Goal: Task Accomplishment & Management: Use online tool/utility

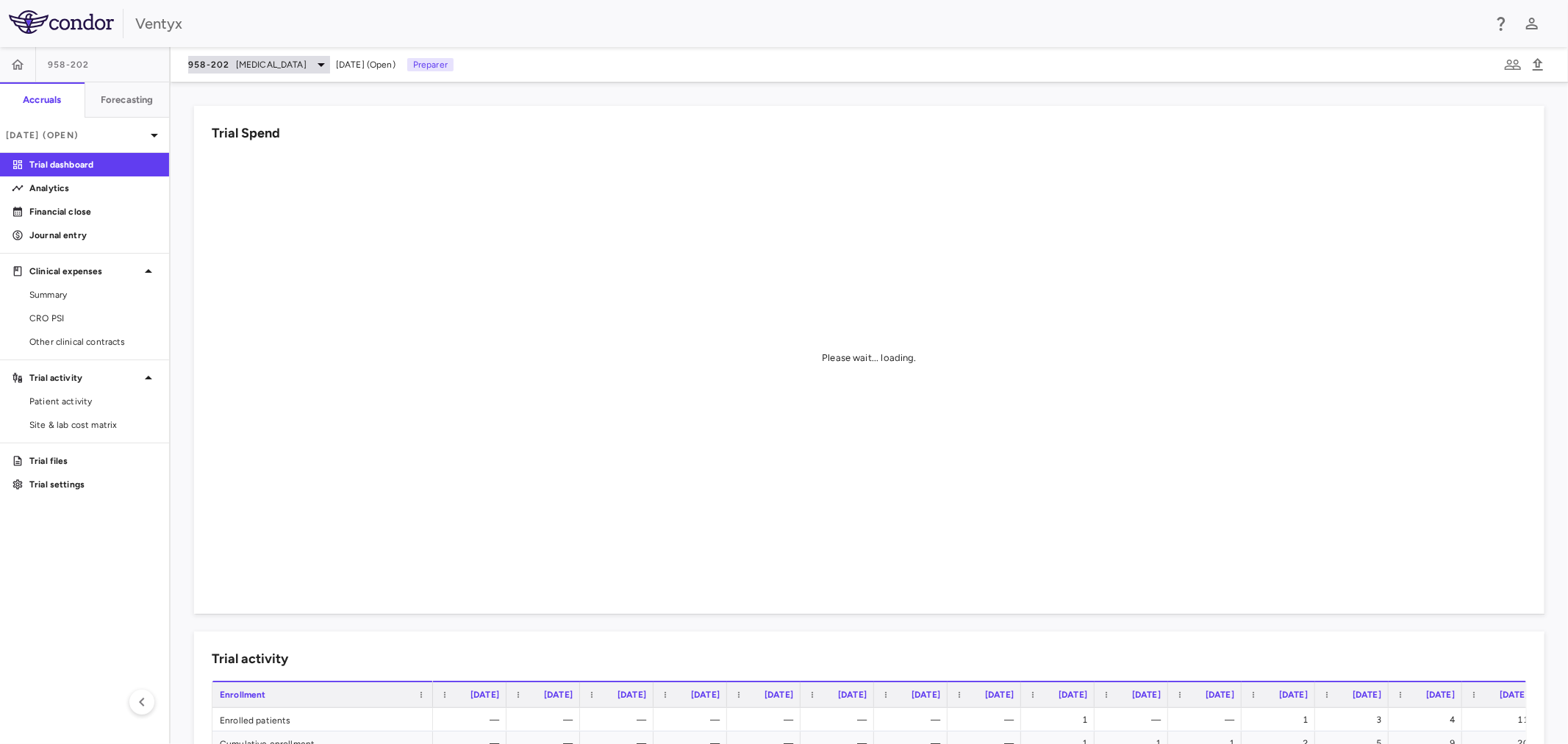
click at [228, 59] on span "958-202" at bounding box center [209, 65] width 42 height 12
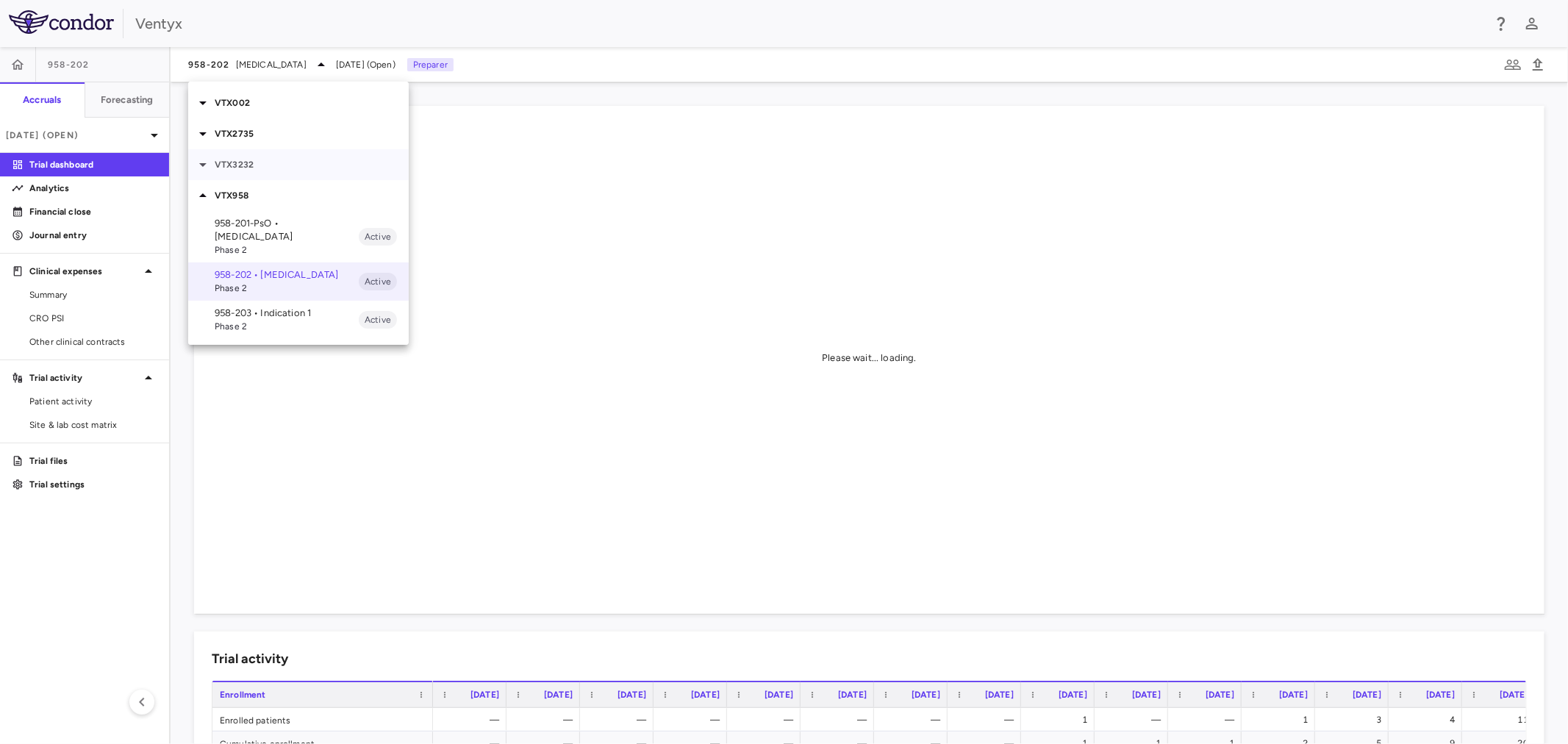
click at [256, 158] on p "VTX3232" at bounding box center [312, 165] width 194 height 14
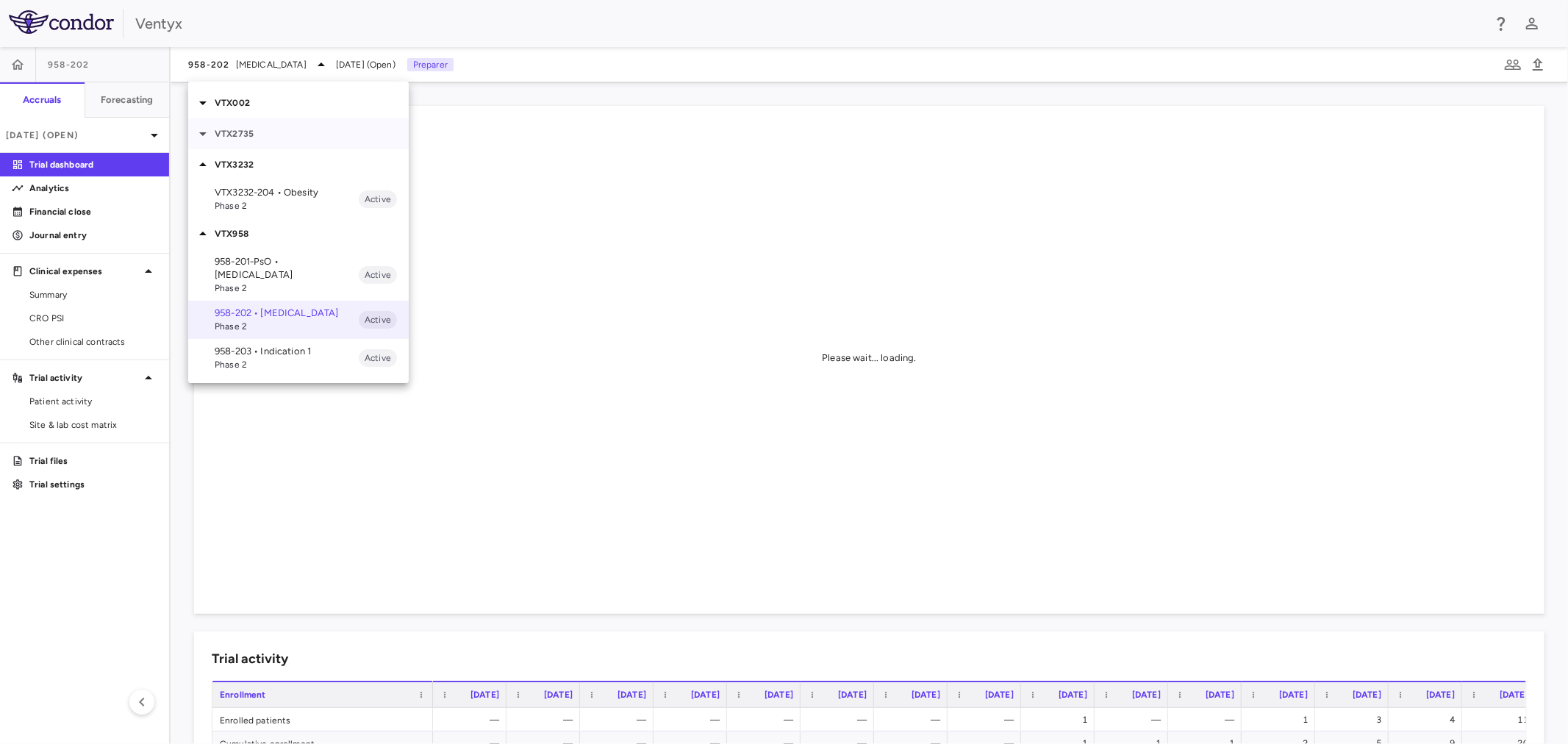
click at [253, 121] on div "VTX2735" at bounding box center [298, 134] width 221 height 31
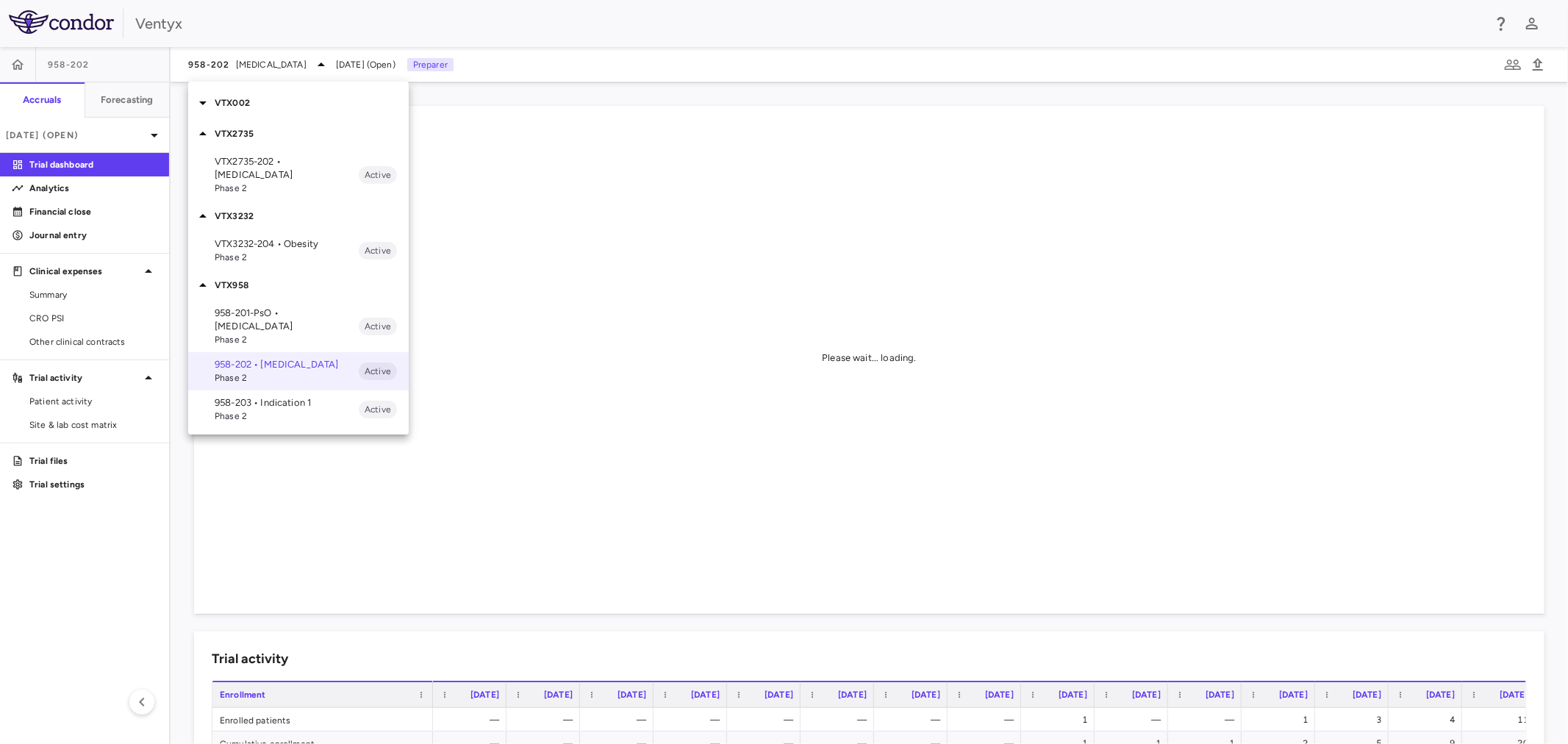
click at [268, 157] on p "VTX2735-202 • [MEDICAL_DATA]" at bounding box center [287, 168] width 144 height 26
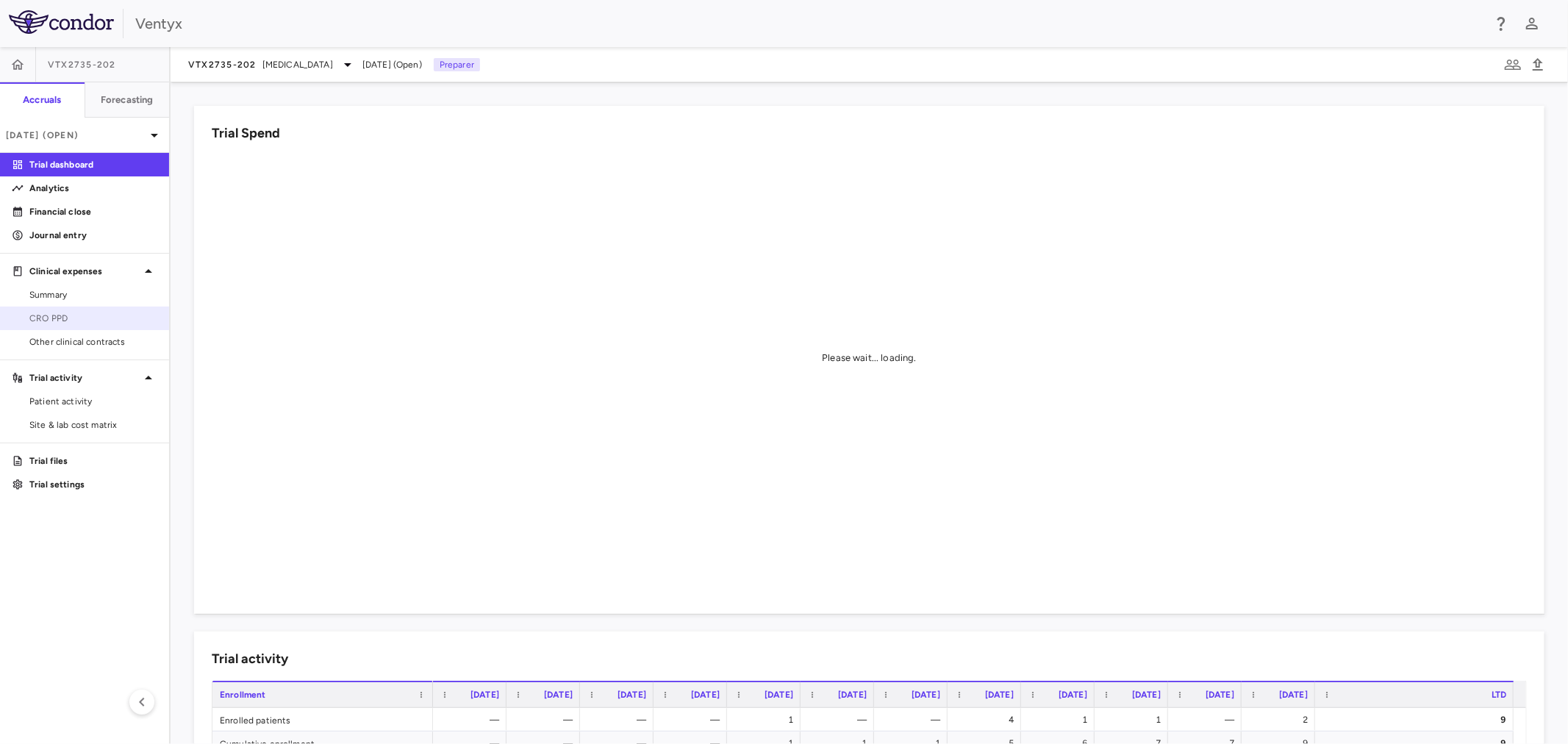
click at [77, 321] on span "CRO PPD" at bounding box center [93, 319] width 128 height 14
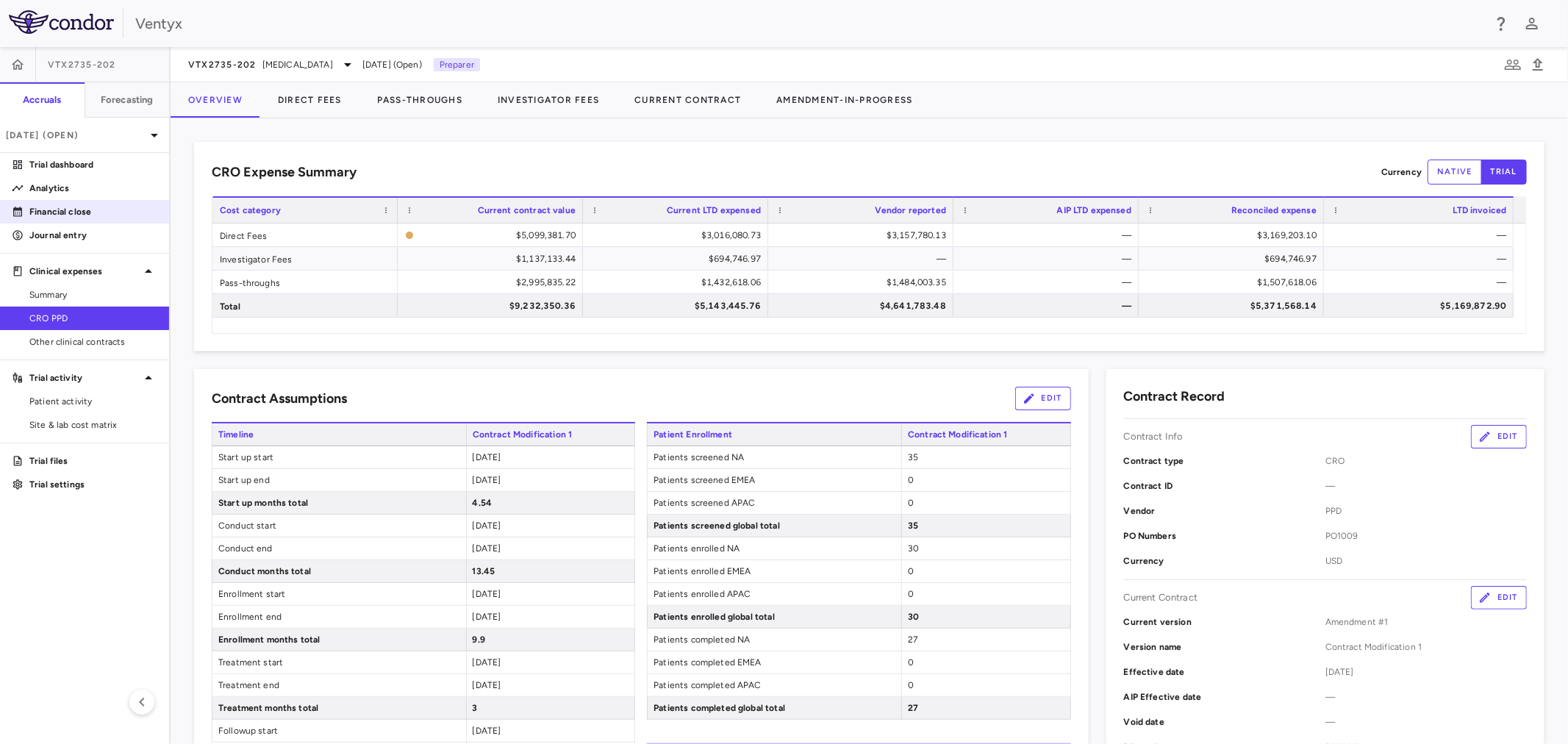
click at [62, 217] on p "Financial close" at bounding box center [93, 212] width 128 height 14
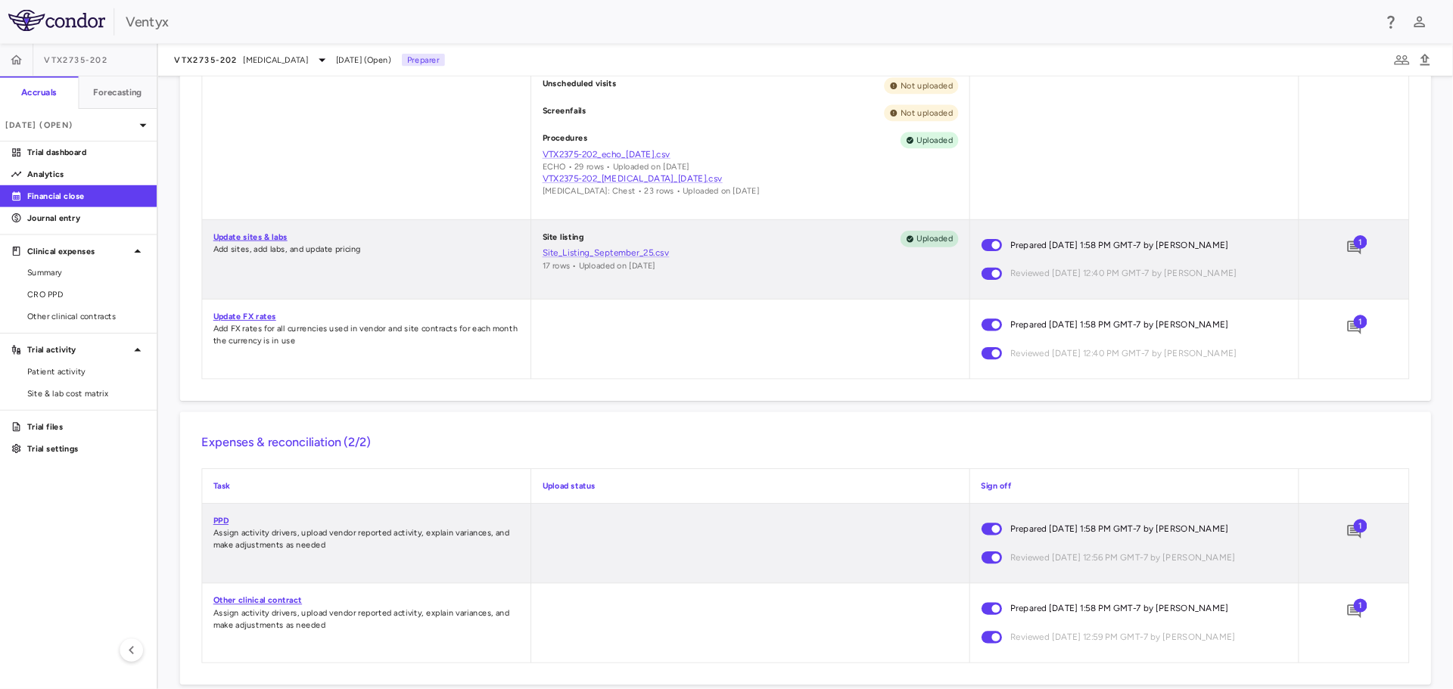
scroll to position [617, 0]
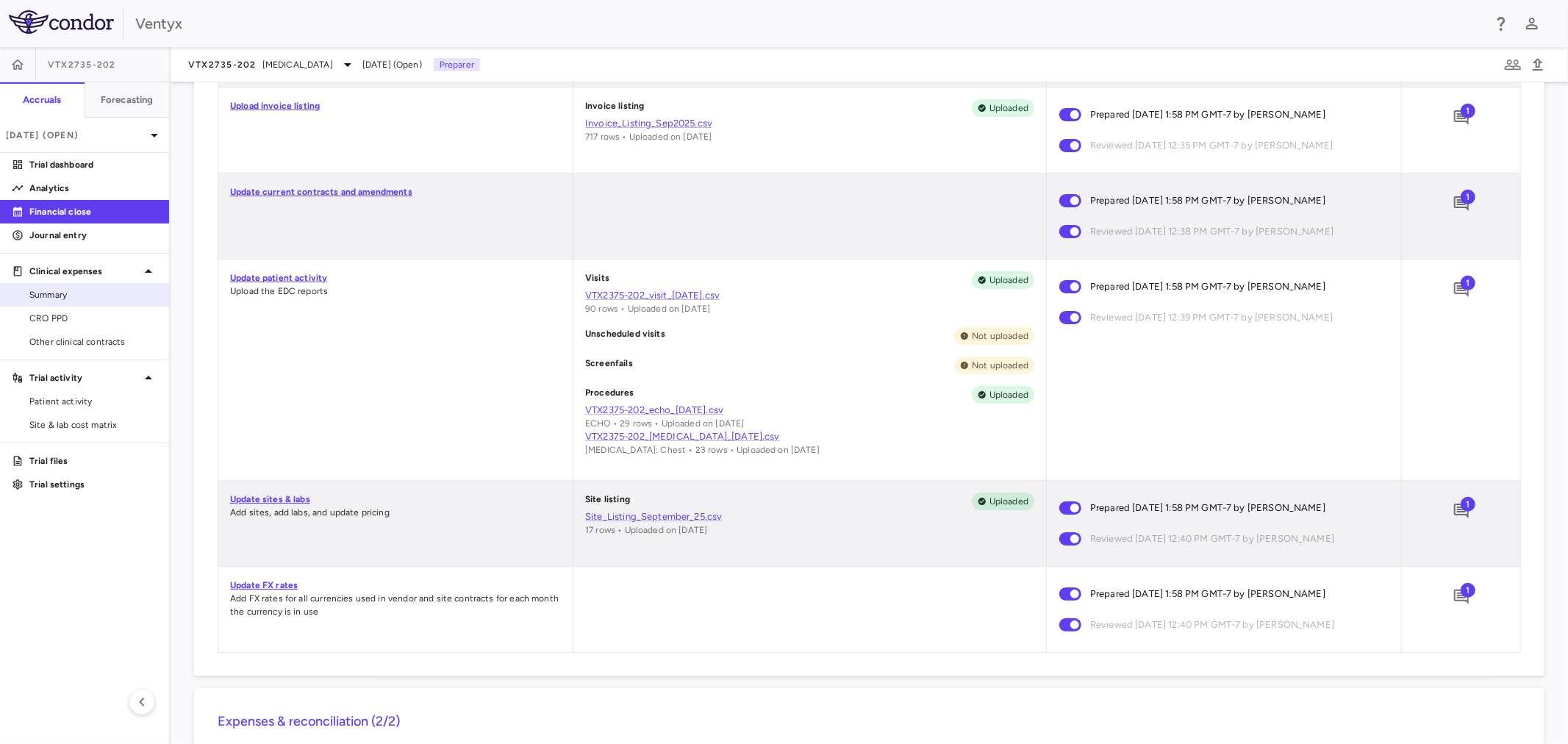
drag, startPoint x: 31, startPoint y: 294, endPoint x: 81, endPoint y: 287, distance: 50.5
click at [31, 294] on span "Summary" at bounding box center [93, 295] width 128 height 14
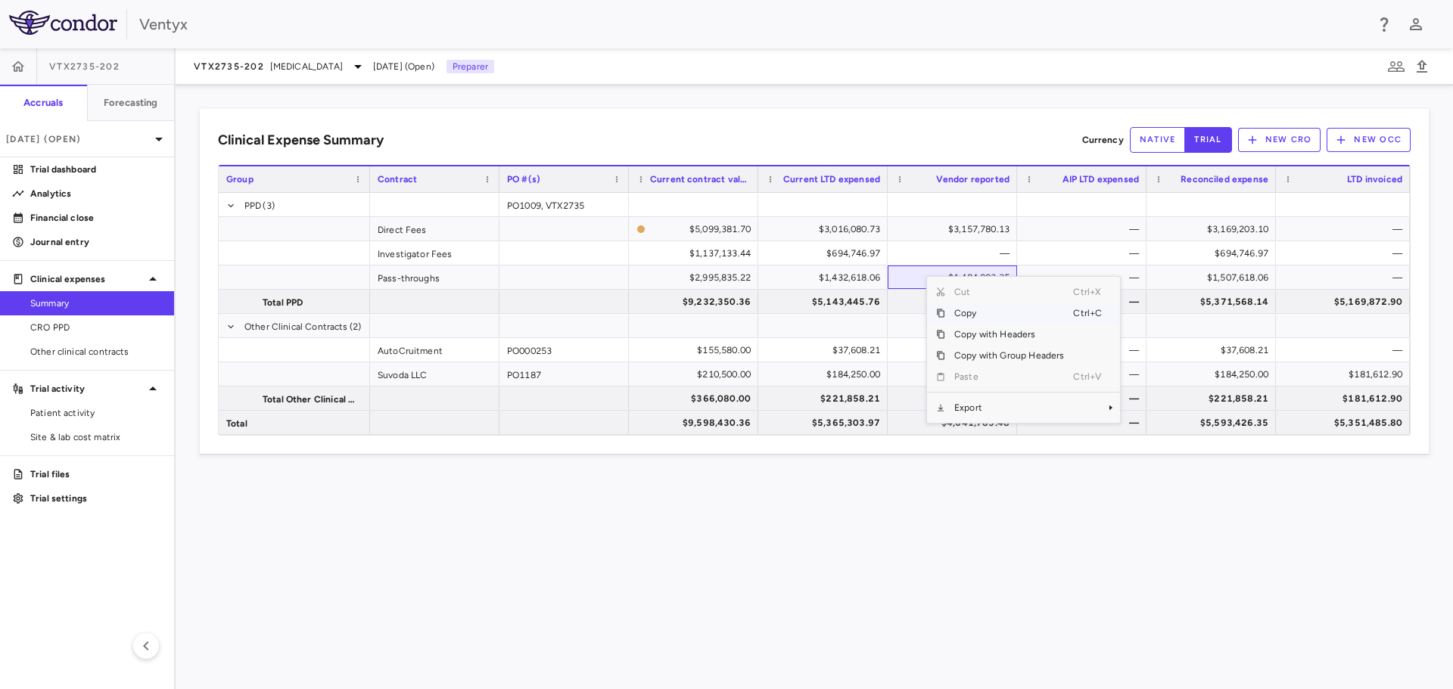
drag, startPoint x: 929, startPoint y: 504, endPoint x: 931, endPoint y: 493, distance: 11.6
click at [930, 496] on div "Clinical Expense Summary Currency native trial New CRO New OCC Press SPACE to s…" at bounding box center [814, 387] width 1277 height 604
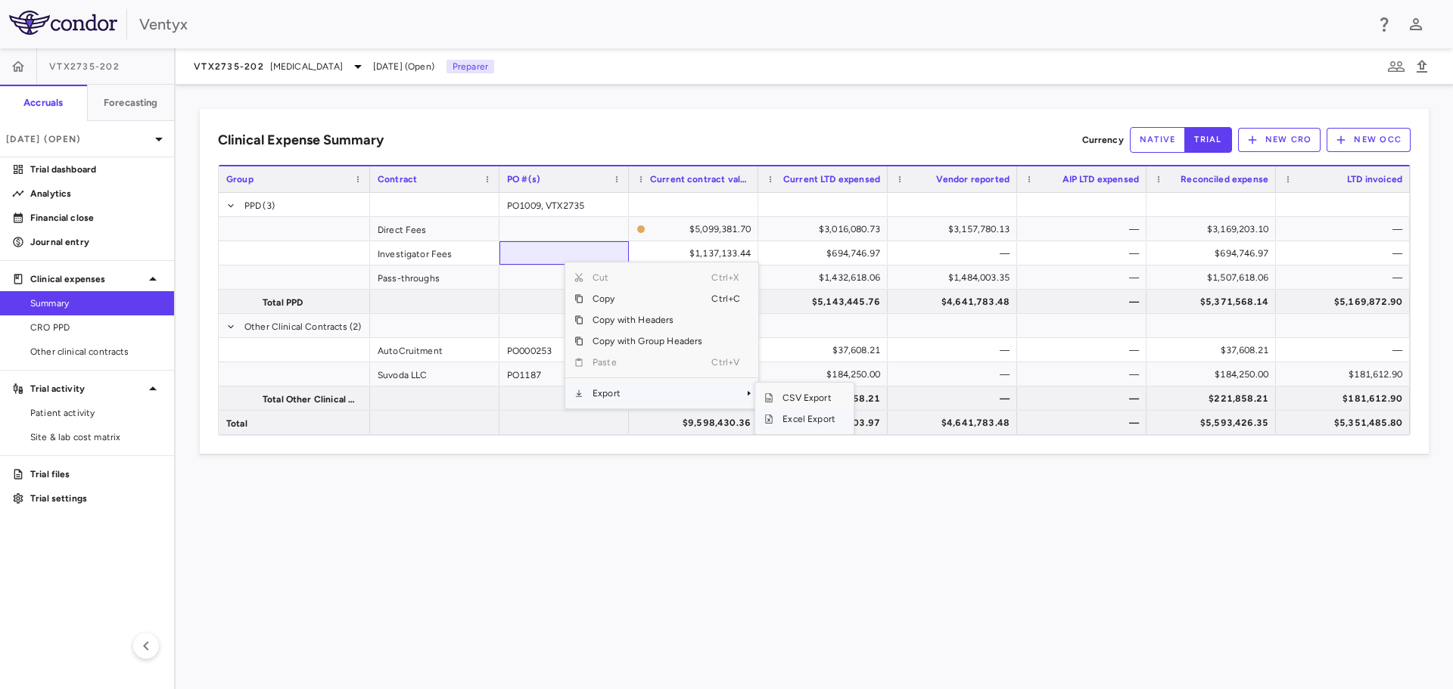
click at [831, 420] on span "Excel Export" at bounding box center [808, 419] width 71 height 21
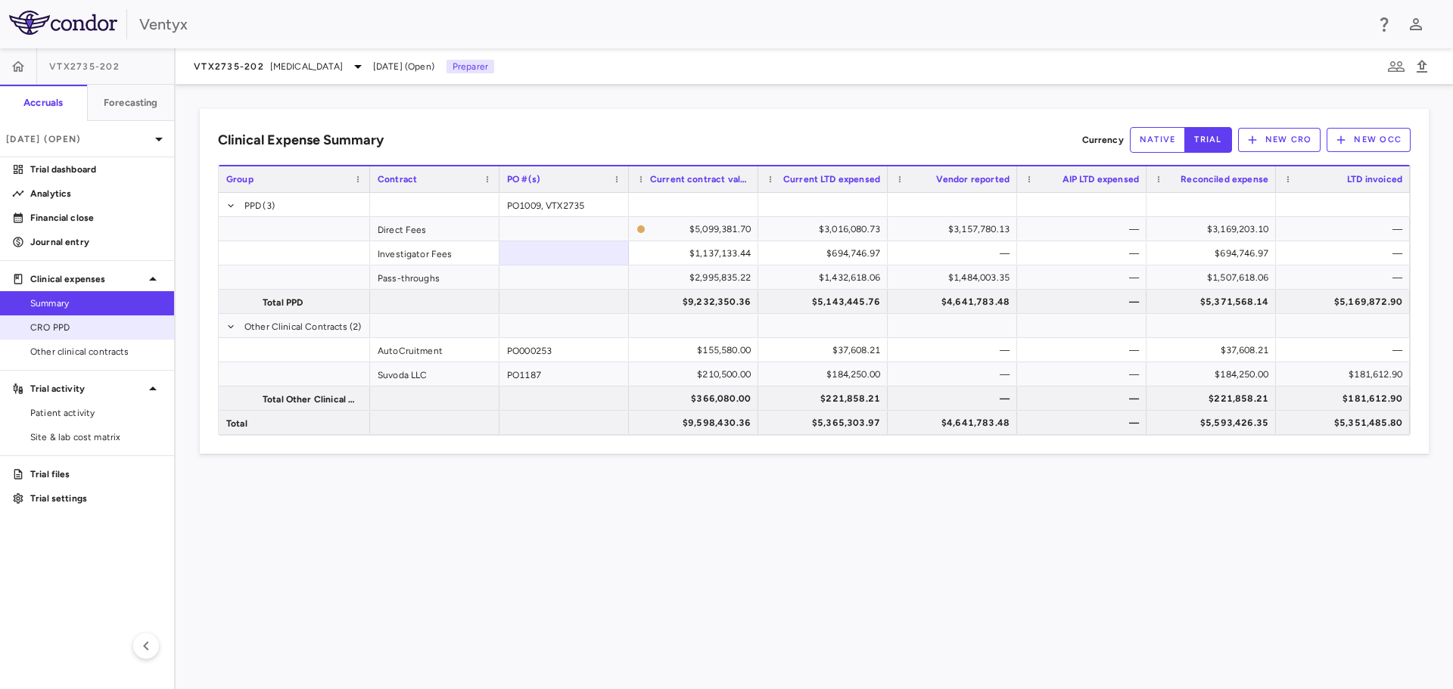
click at [67, 331] on span "CRO PPD" at bounding box center [96, 328] width 132 height 14
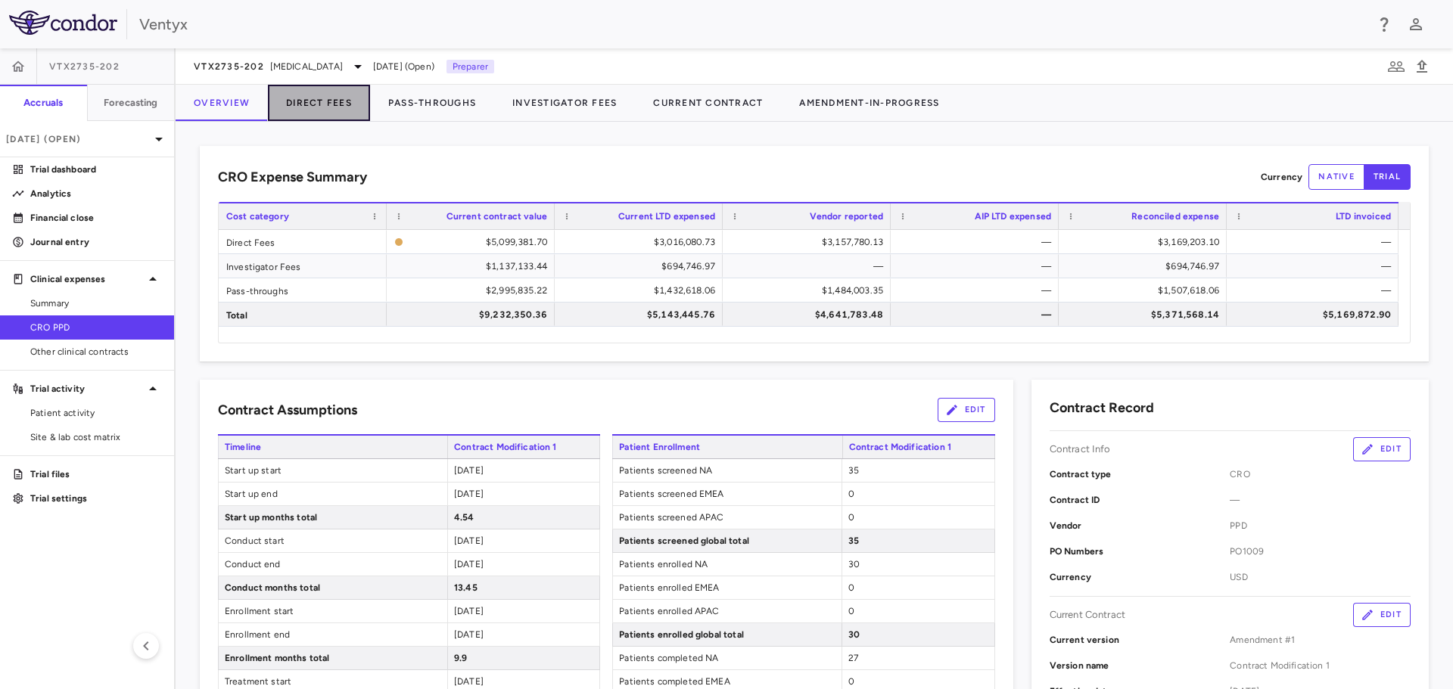
click at [328, 110] on button "Direct Fees" at bounding box center [319, 103] width 102 height 36
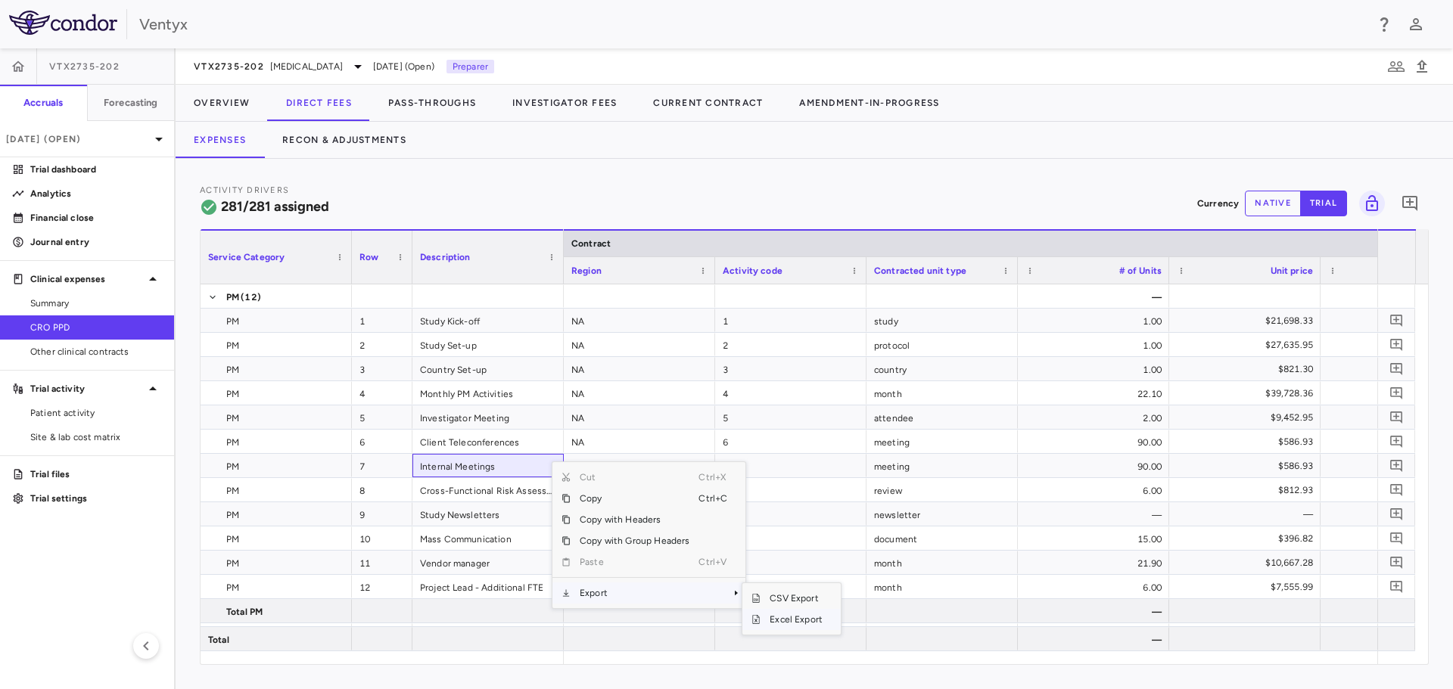
click at [771, 623] on span "Excel Export" at bounding box center [795, 619] width 71 height 21
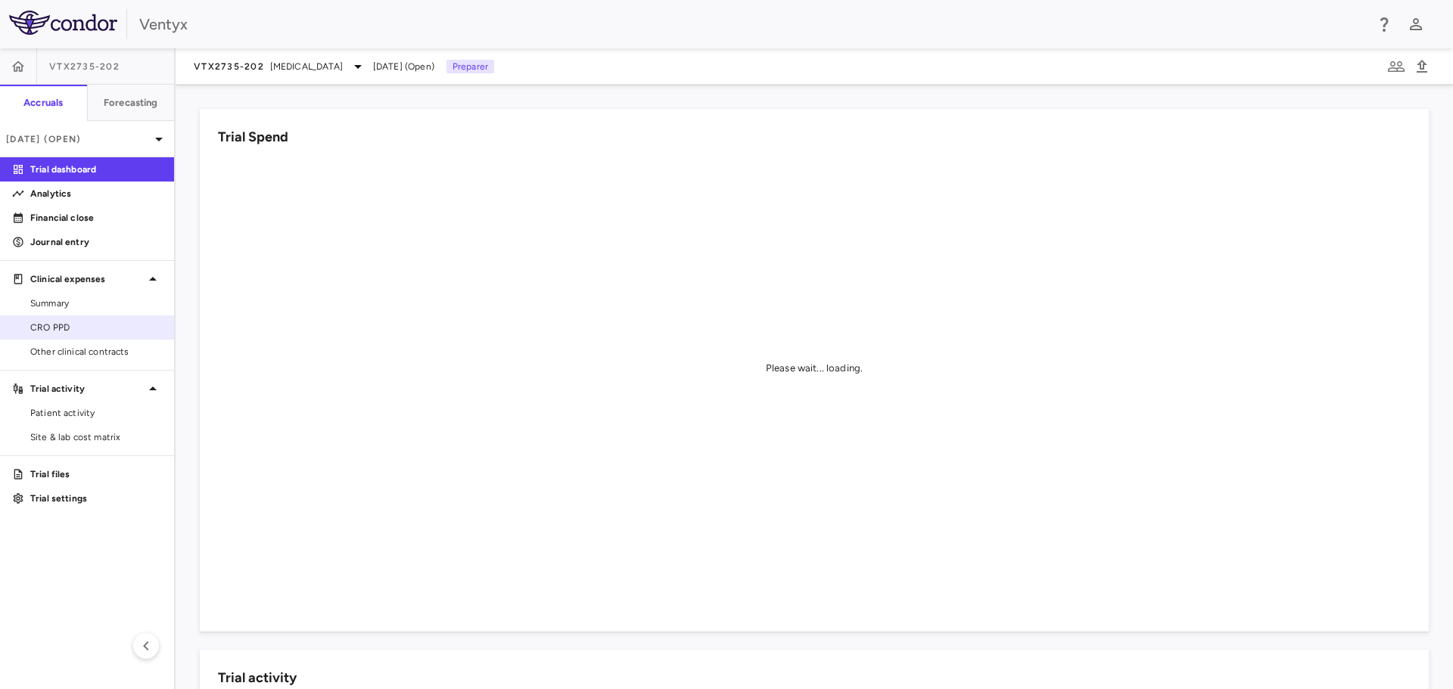
click at [53, 333] on span "CRO PPD" at bounding box center [96, 328] width 132 height 14
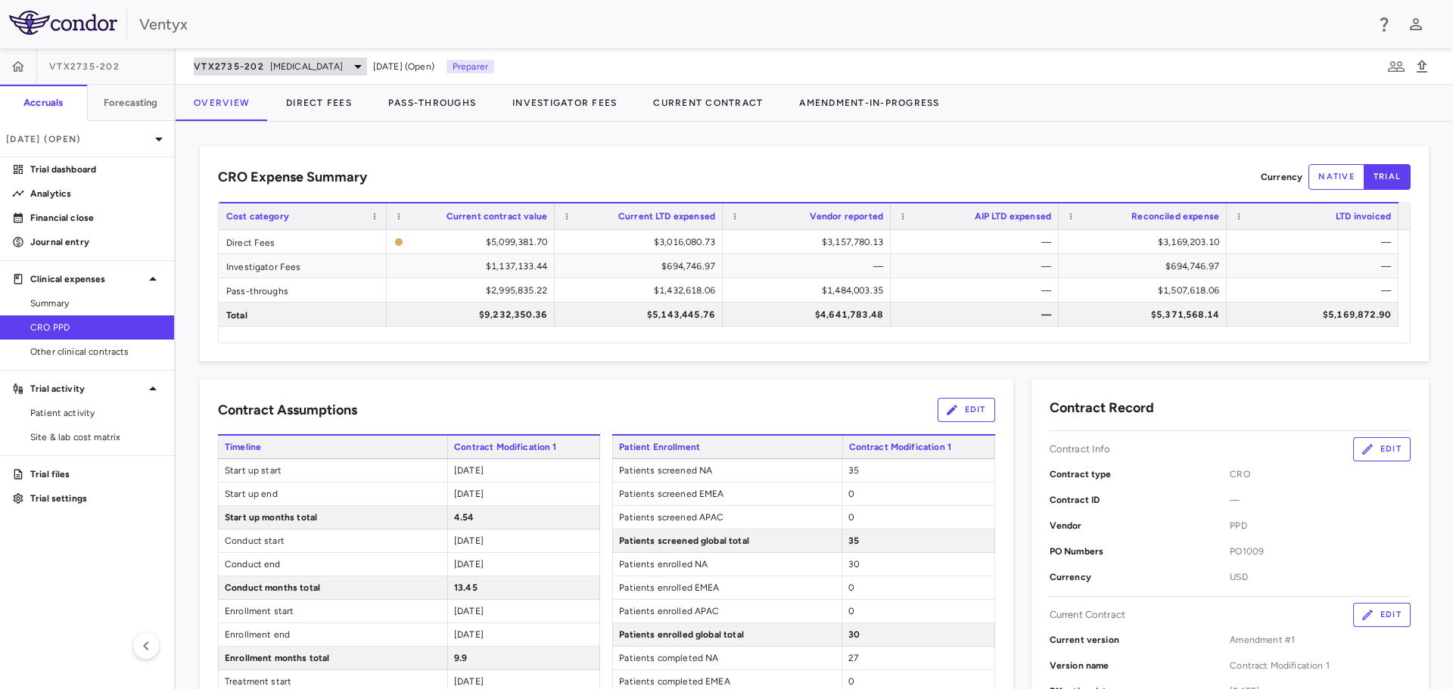
click at [230, 66] on span "VTX2735-202" at bounding box center [229, 67] width 70 height 12
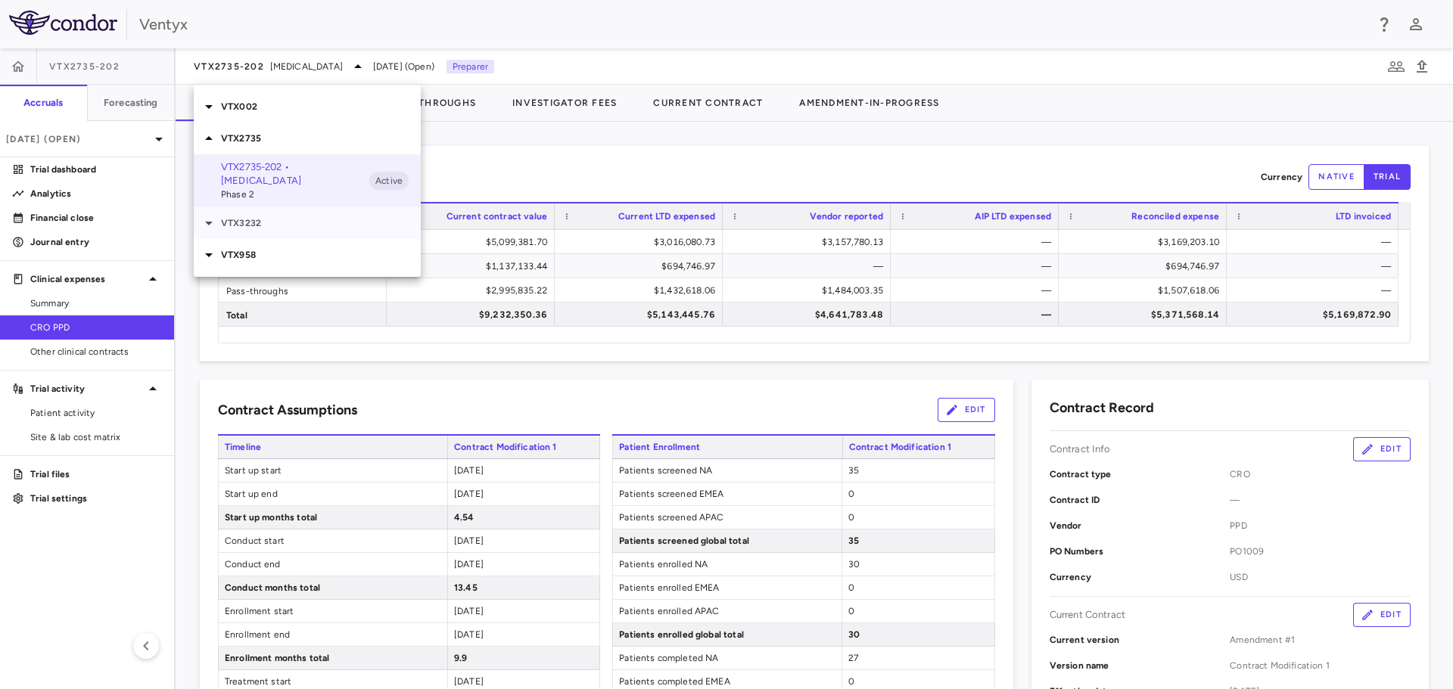
click at [249, 220] on p "VTX3232" at bounding box center [321, 223] width 200 height 14
click at [281, 264] on span "Phase 2" at bounding box center [295, 266] width 148 height 14
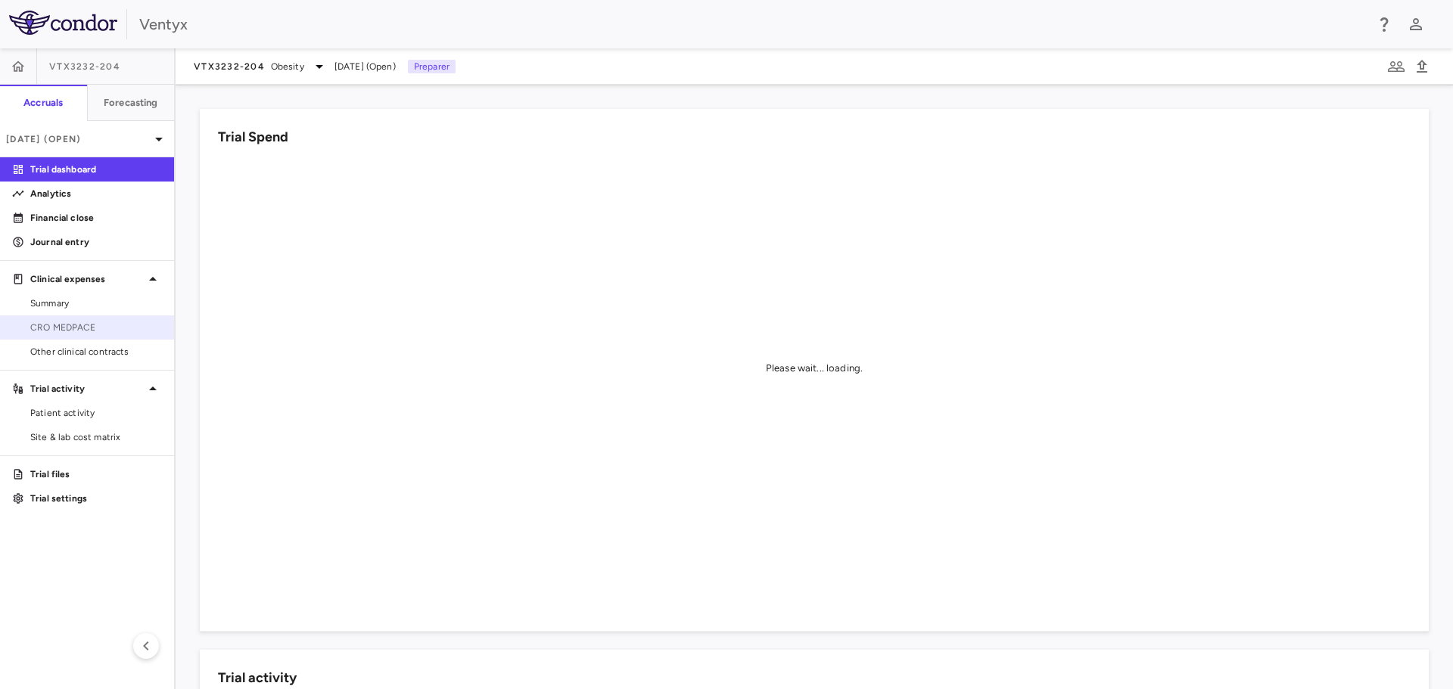
click at [81, 334] on link "CRO MEDPACE" at bounding box center [87, 327] width 174 height 23
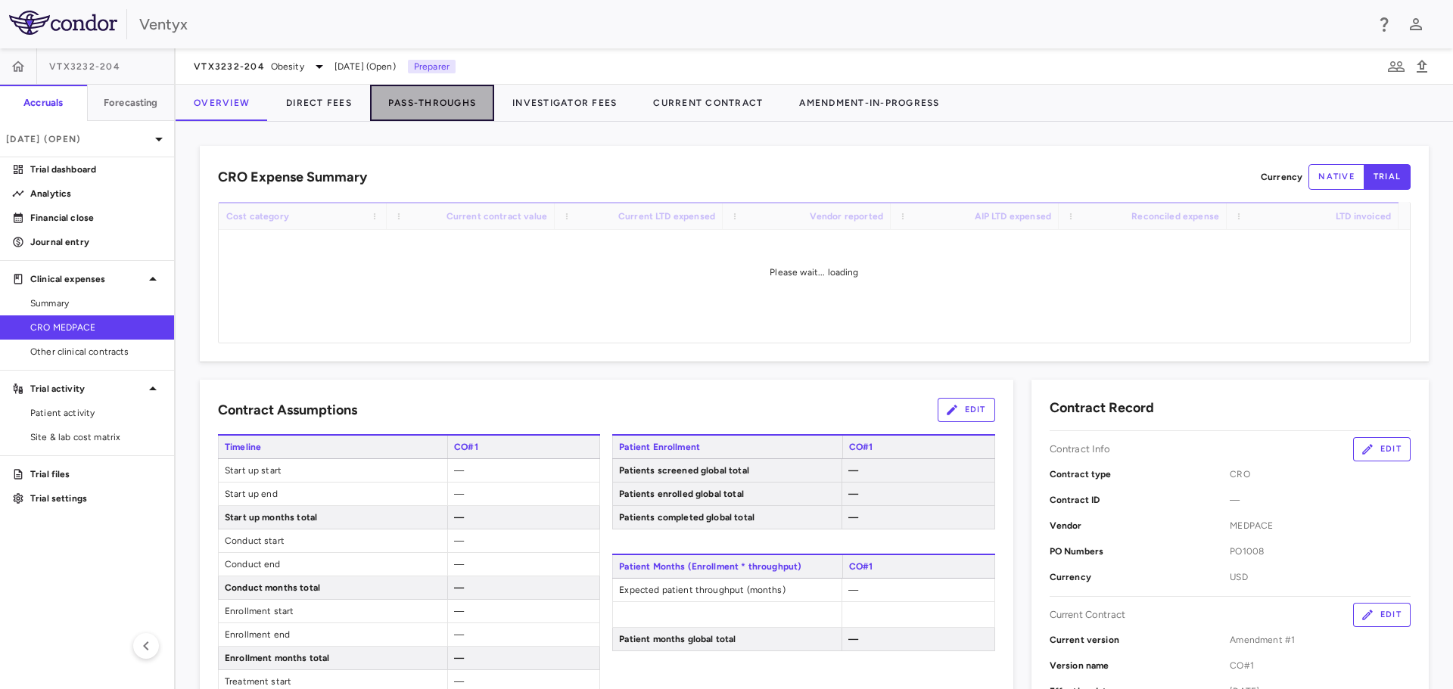
click at [446, 94] on button "Pass-Throughs" at bounding box center [432, 103] width 124 height 36
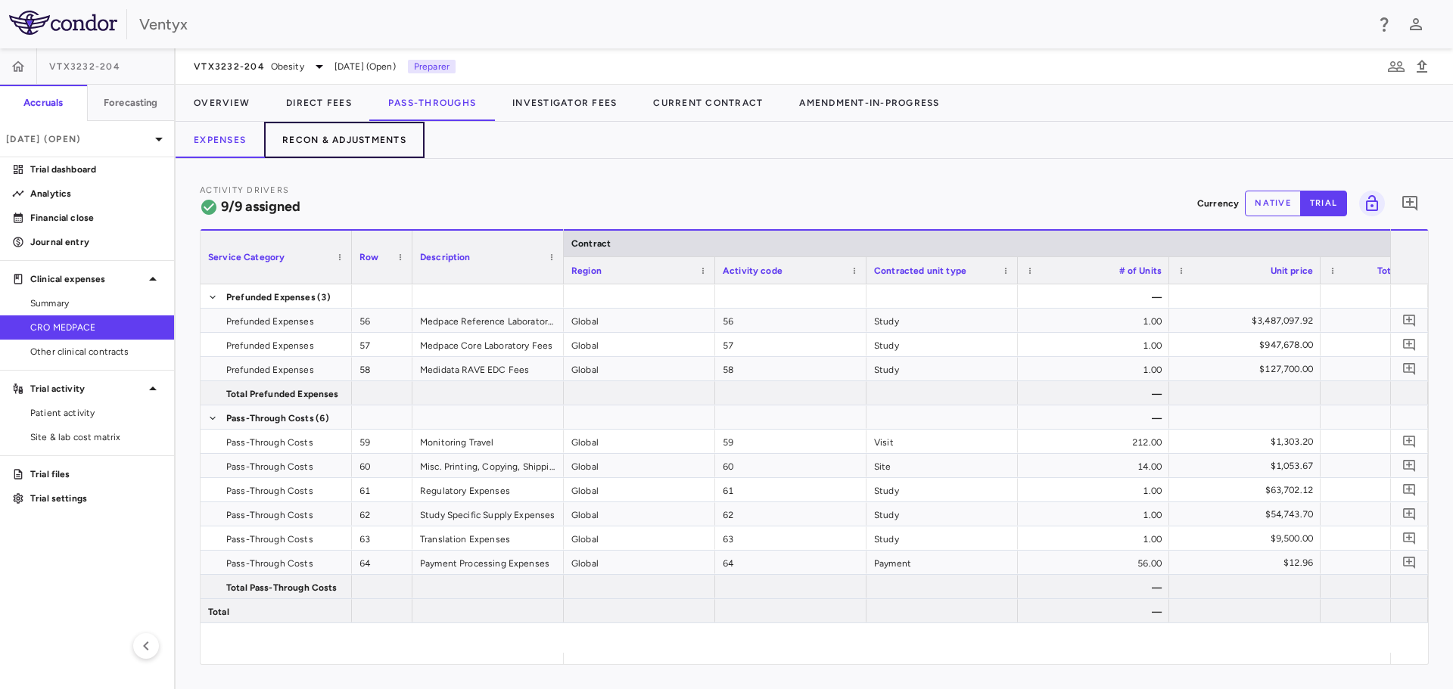
click at [336, 141] on button "Recon & Adjustments" at bounding box center [344, 140] width 160 height 36
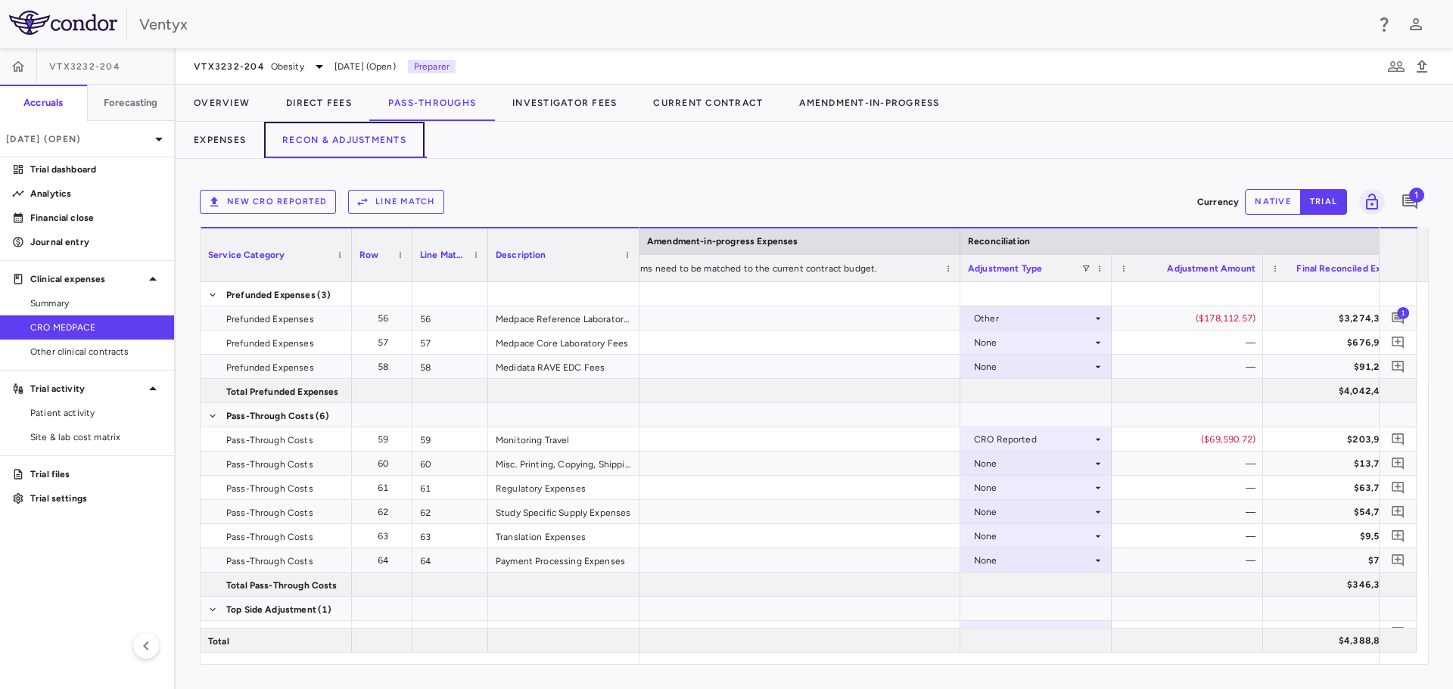
scroll to position [0, 2664]
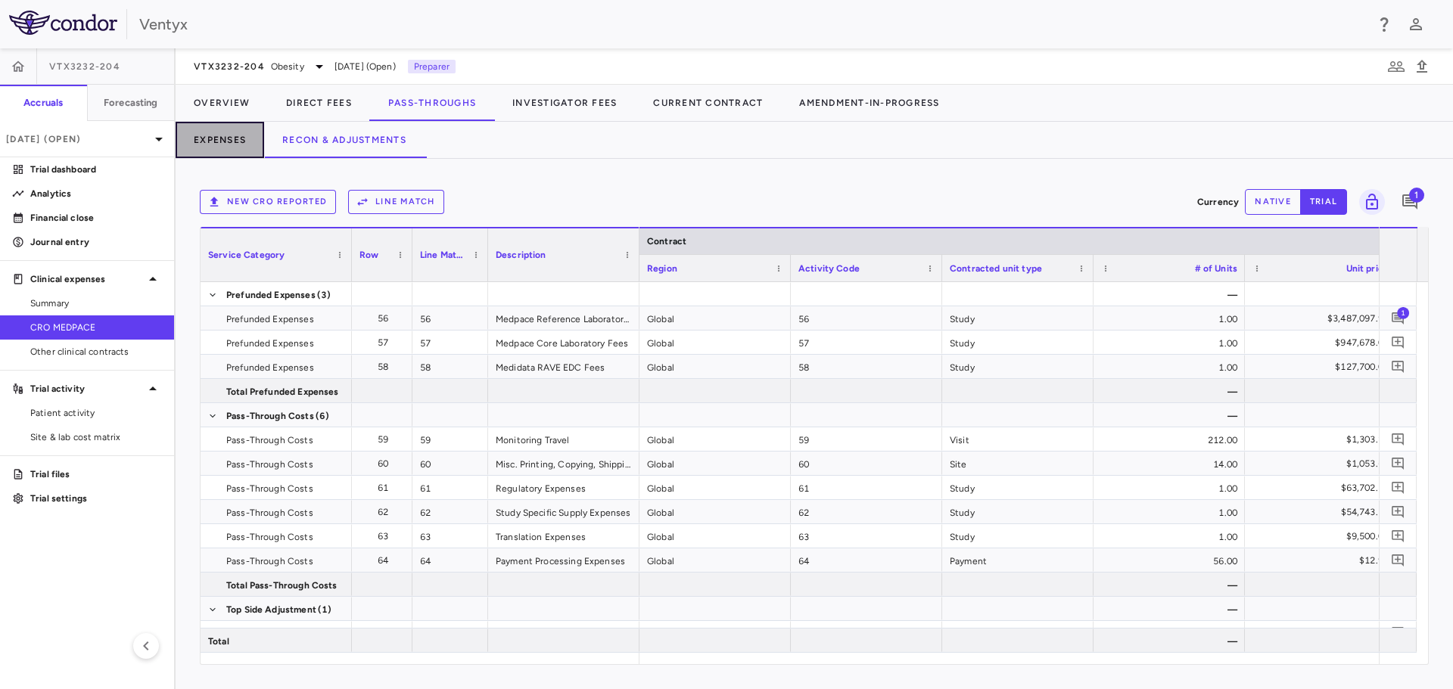
click at [191, 126] on button "Expenses" at bounding box center [220, 140] width 89 height 36
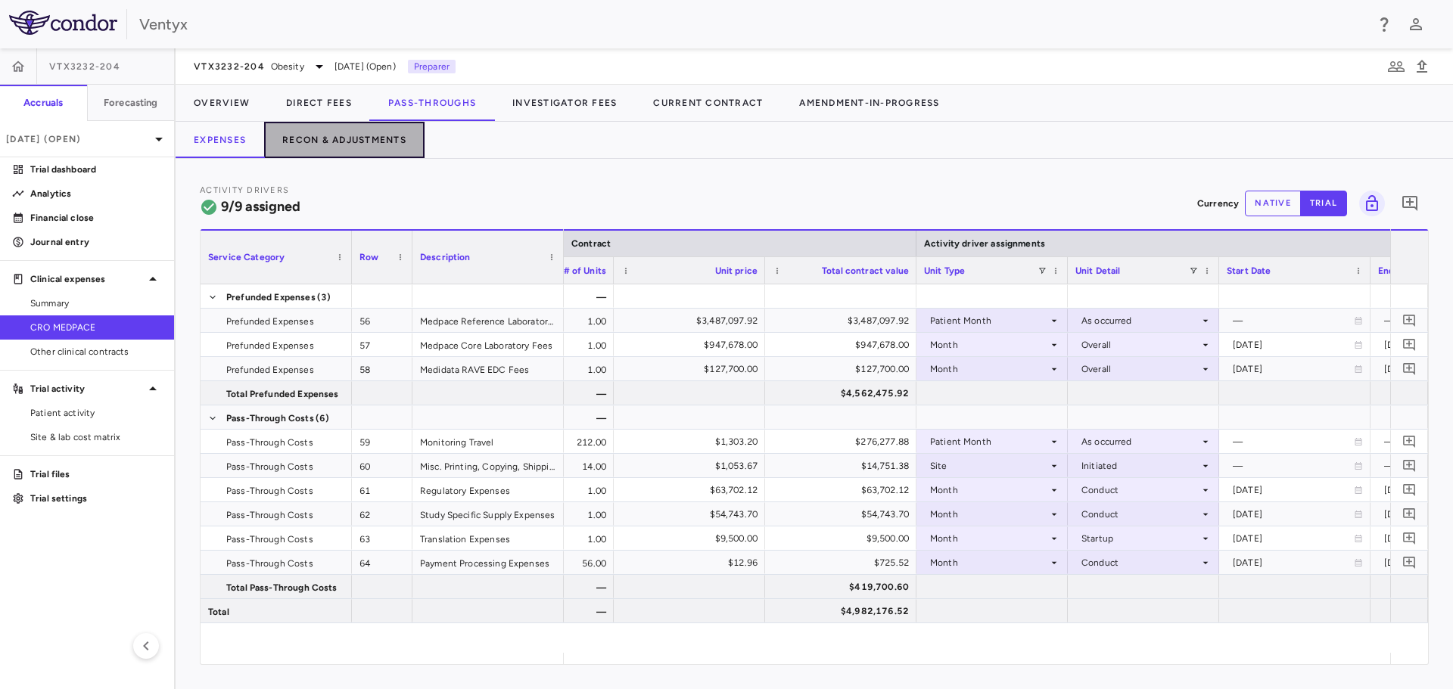
drag, startPoint x: 346, startPoint y: 142, endPoint x: 409, endPoint y: 156, distance: 64.3
click at [349, 149] on button "Recon & Adjustments" at bounding box center [344, 140] width 160 height 36
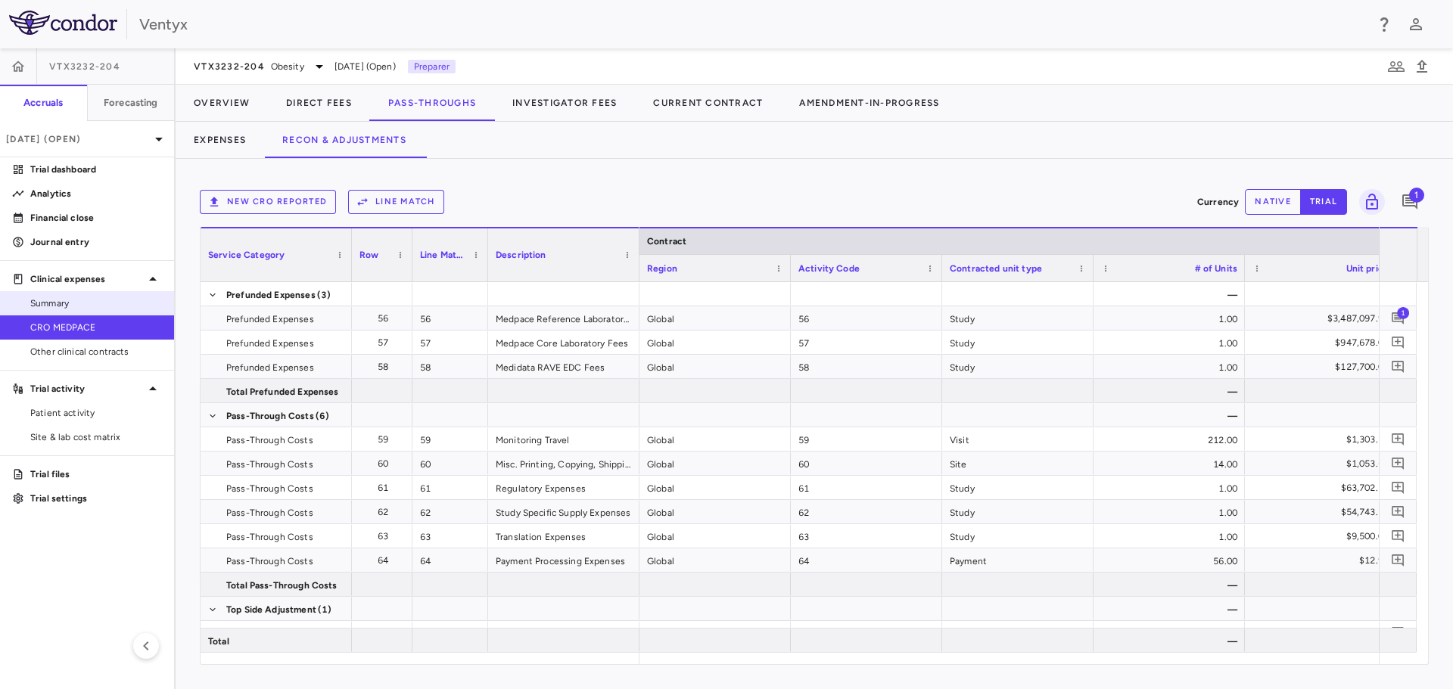
click at [95, 305] on span "Summary" at bounding box center [96, 304] width 132 height 14
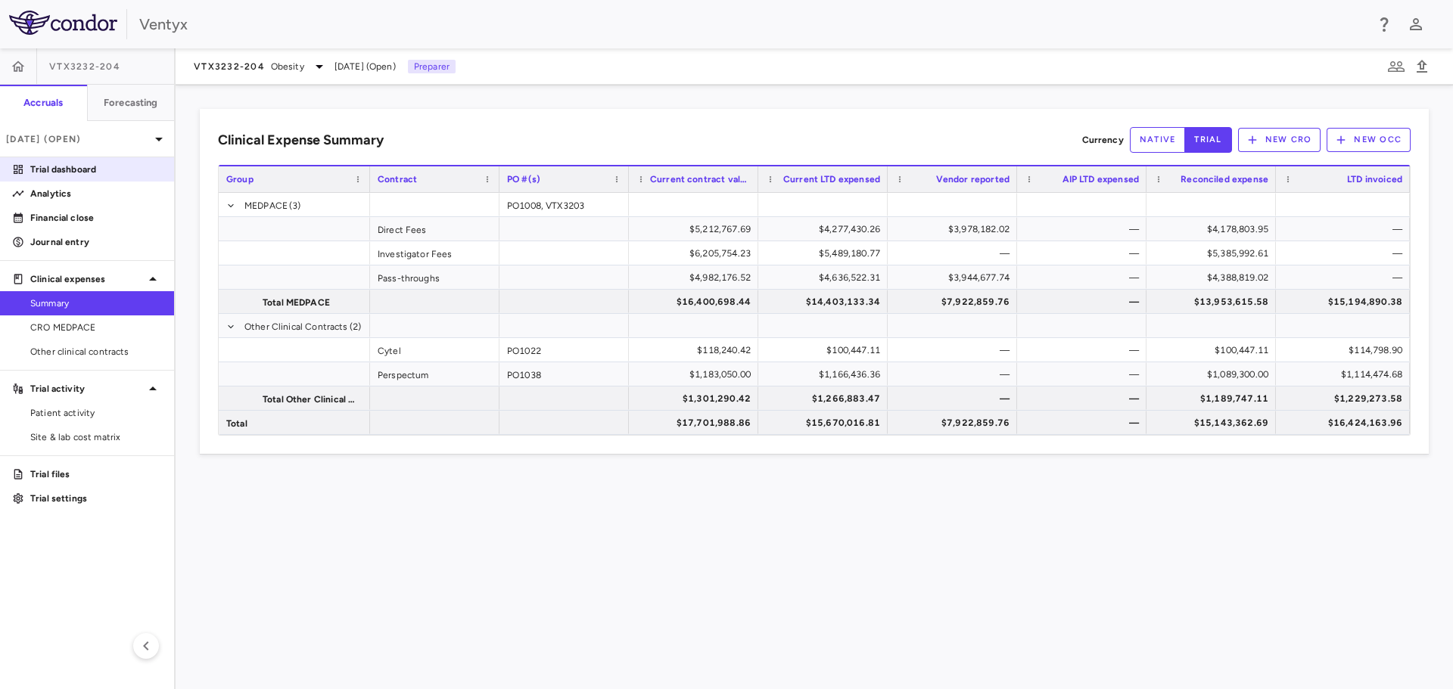
click at [73, 173] on p "Trial dashboard" at bounding box center [96, 170] width 132 height 14
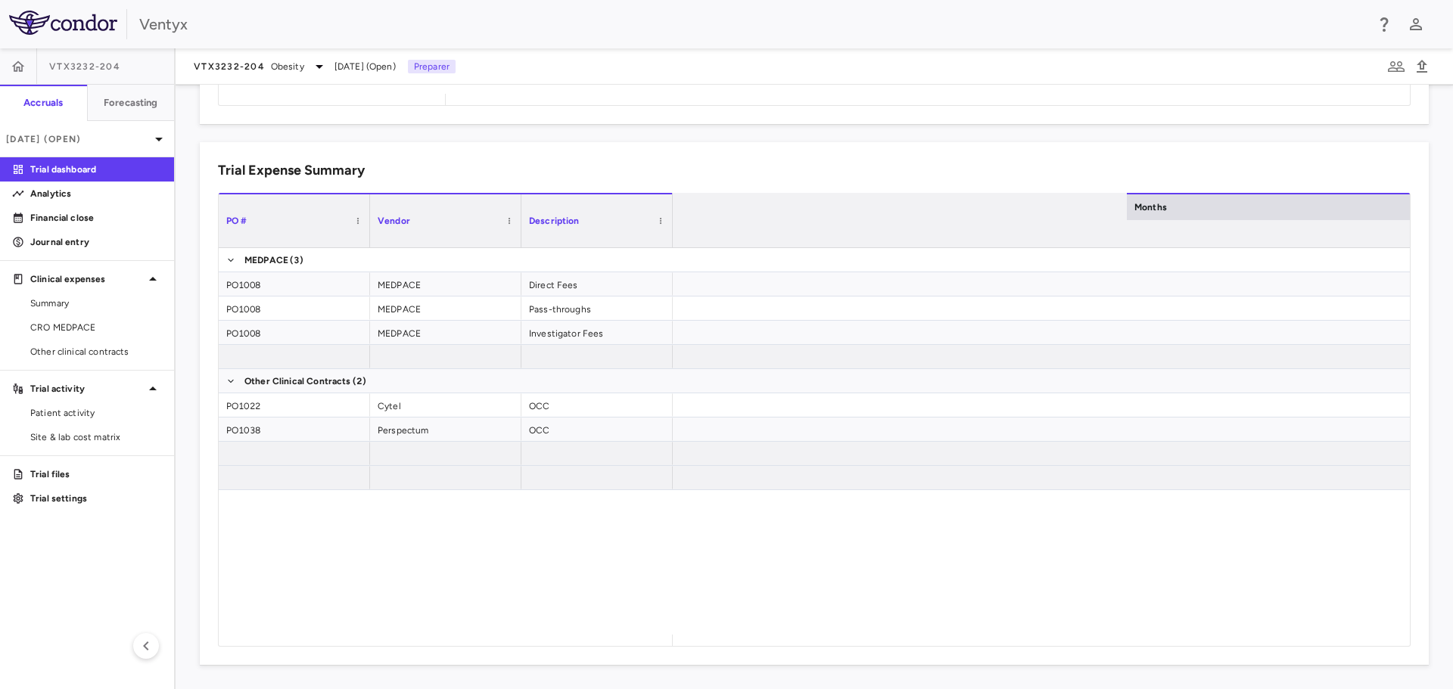
scroll to position [0, 1998]
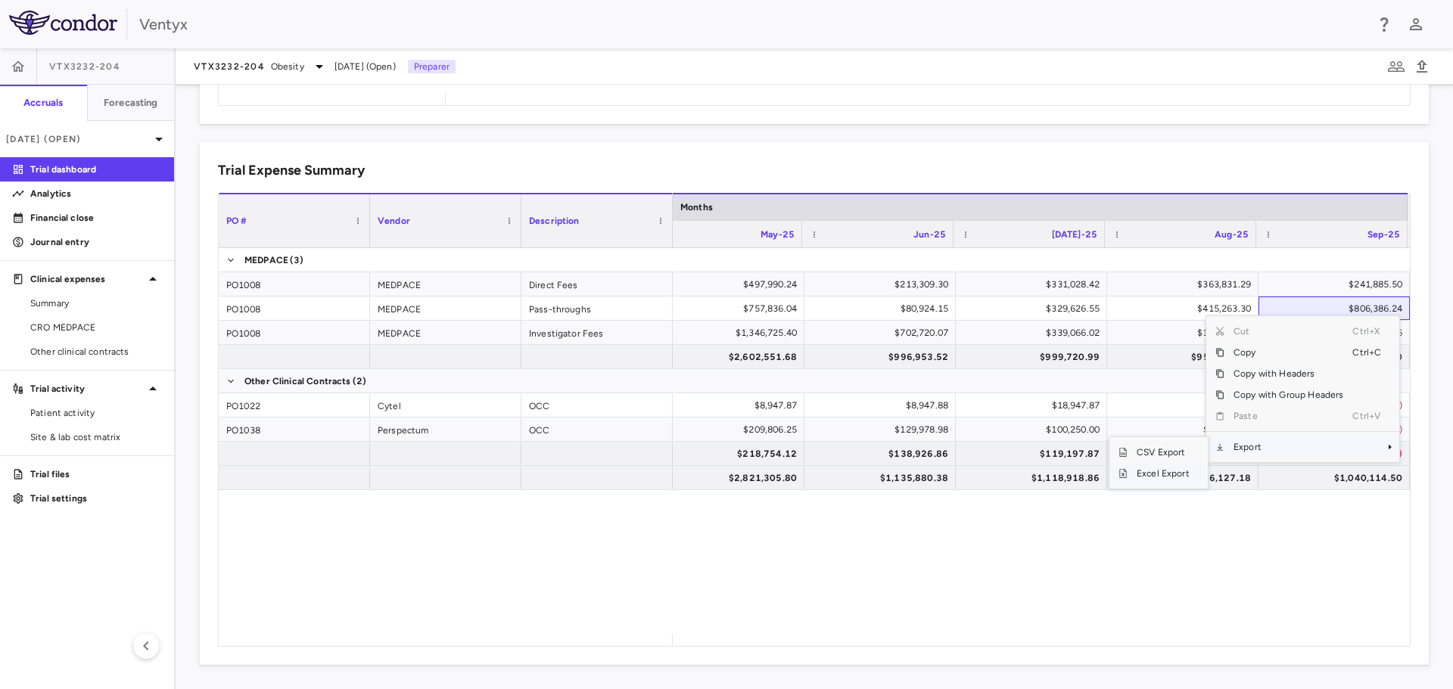
click at [1159, 480] on span "Excel Export" at bounding box center [1162, 473] width 71 height 21
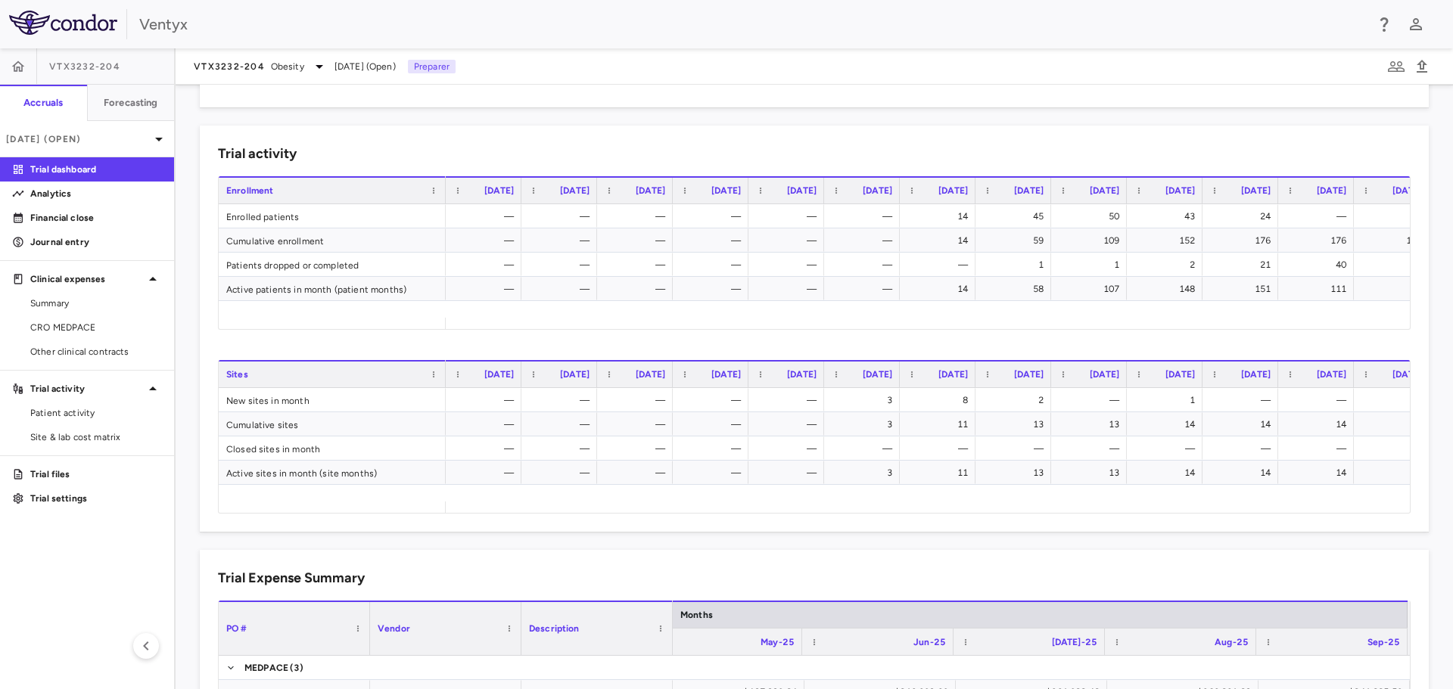
scroll to position [530, 0]
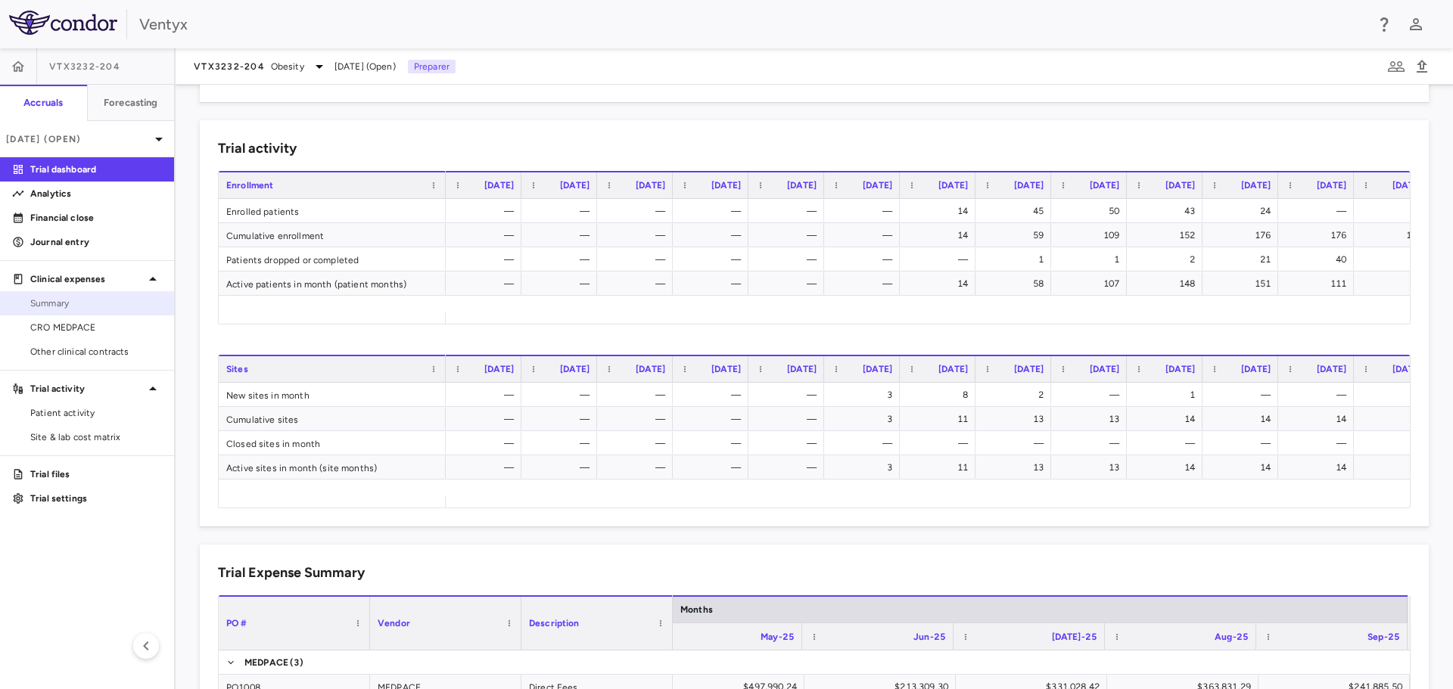
click at [42, 307] on span "Summary" at bounding box center [96, 304] width 132 height 14
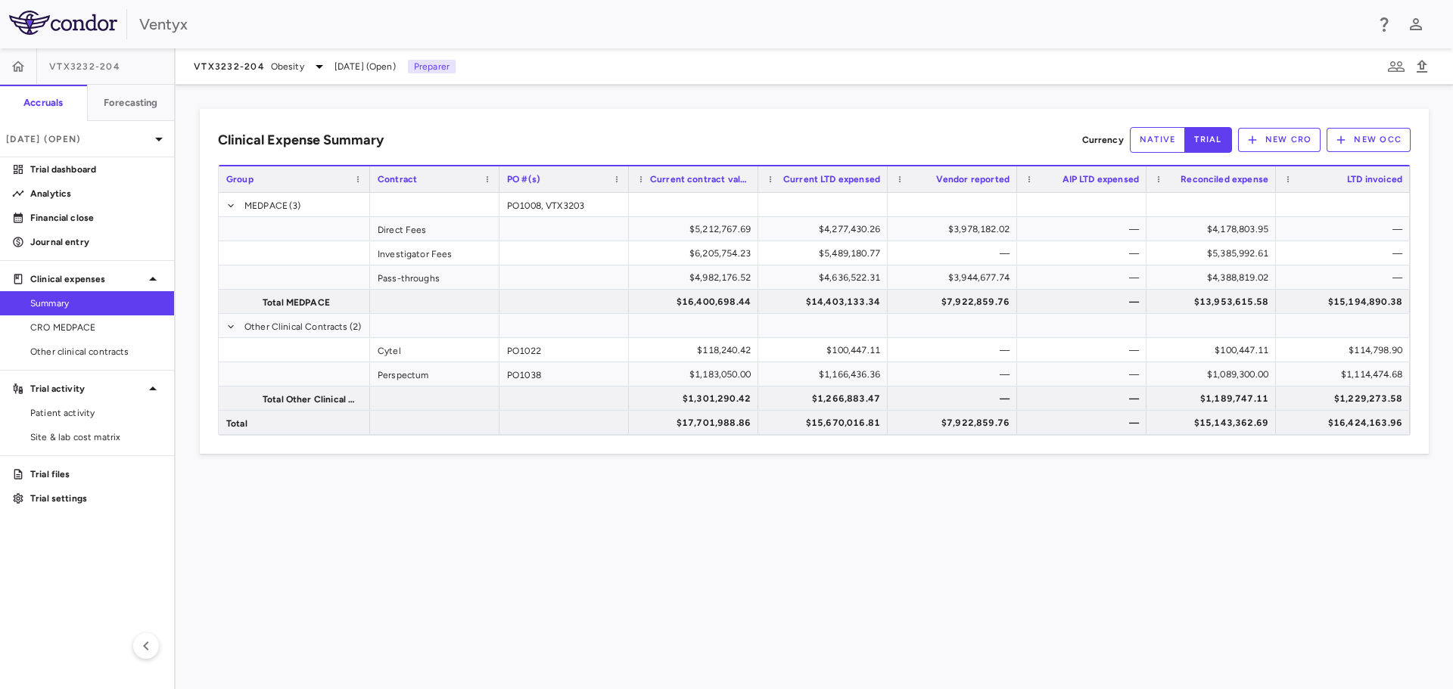
click at [1233, 521] on div "Clinical Expense Summary Currency native trial New CRO New OCC Drag here to set…" at bounding box center [814, 387] width 1277 height 604
click at [59, 322] on span "CRO MEDPACE" at bounding box center [96, 328] width 132 height 14
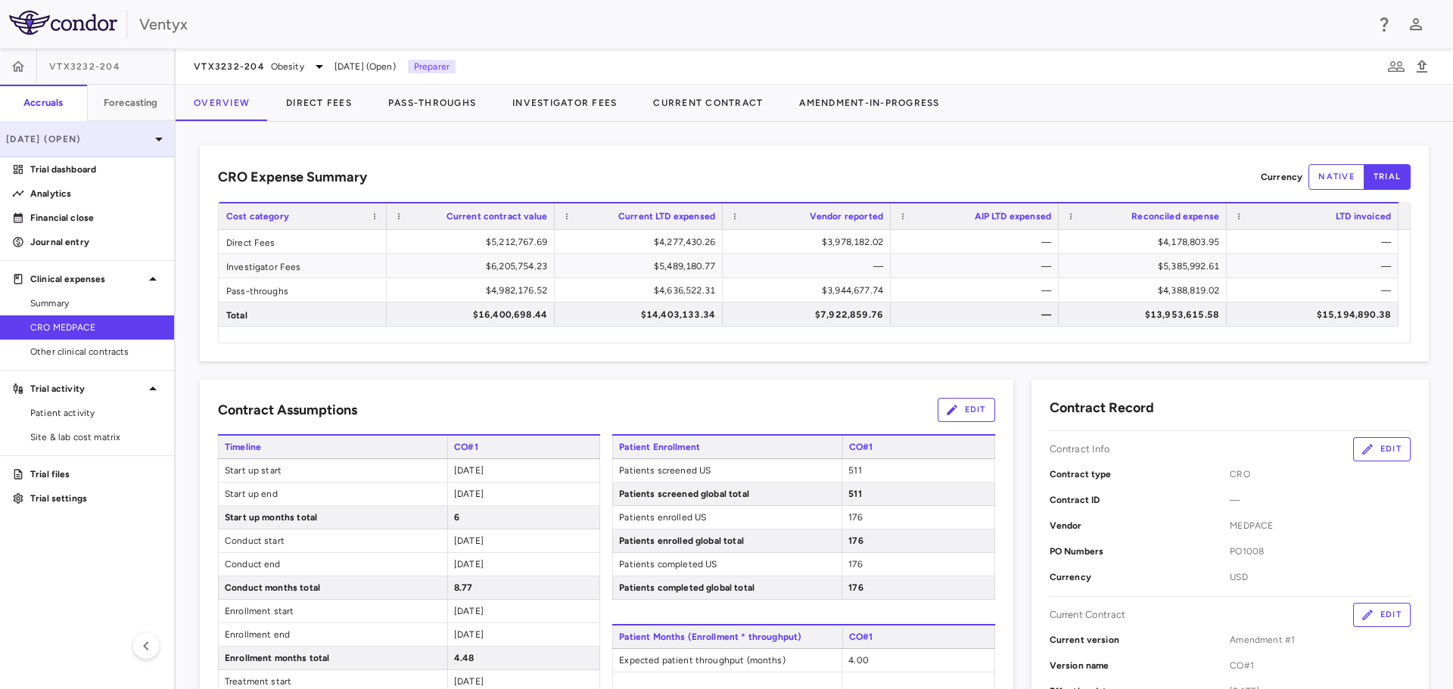
click at [119, 151] on div "[DATE] (Open)" at bounding box center [87, 139] width 174 height 36
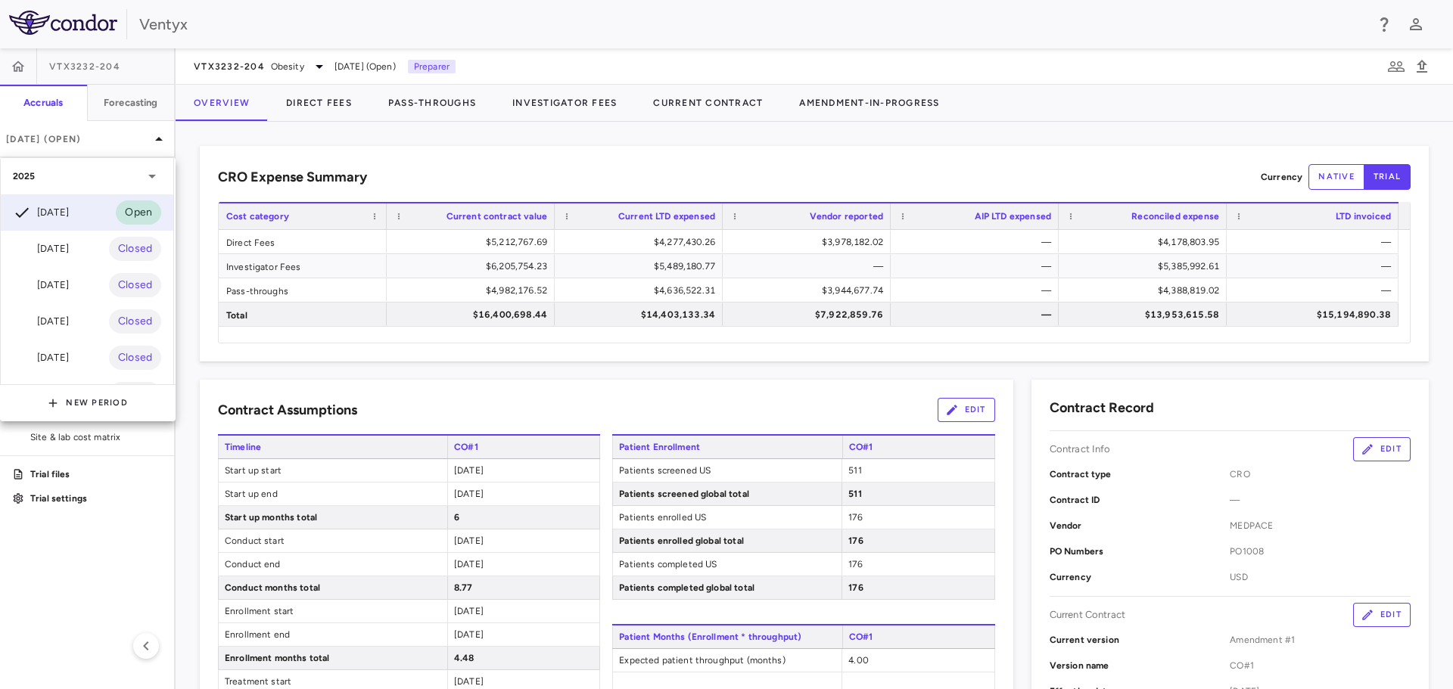
click at [406, 154] on div at bounding box center [726, 344] width 1453 height 689
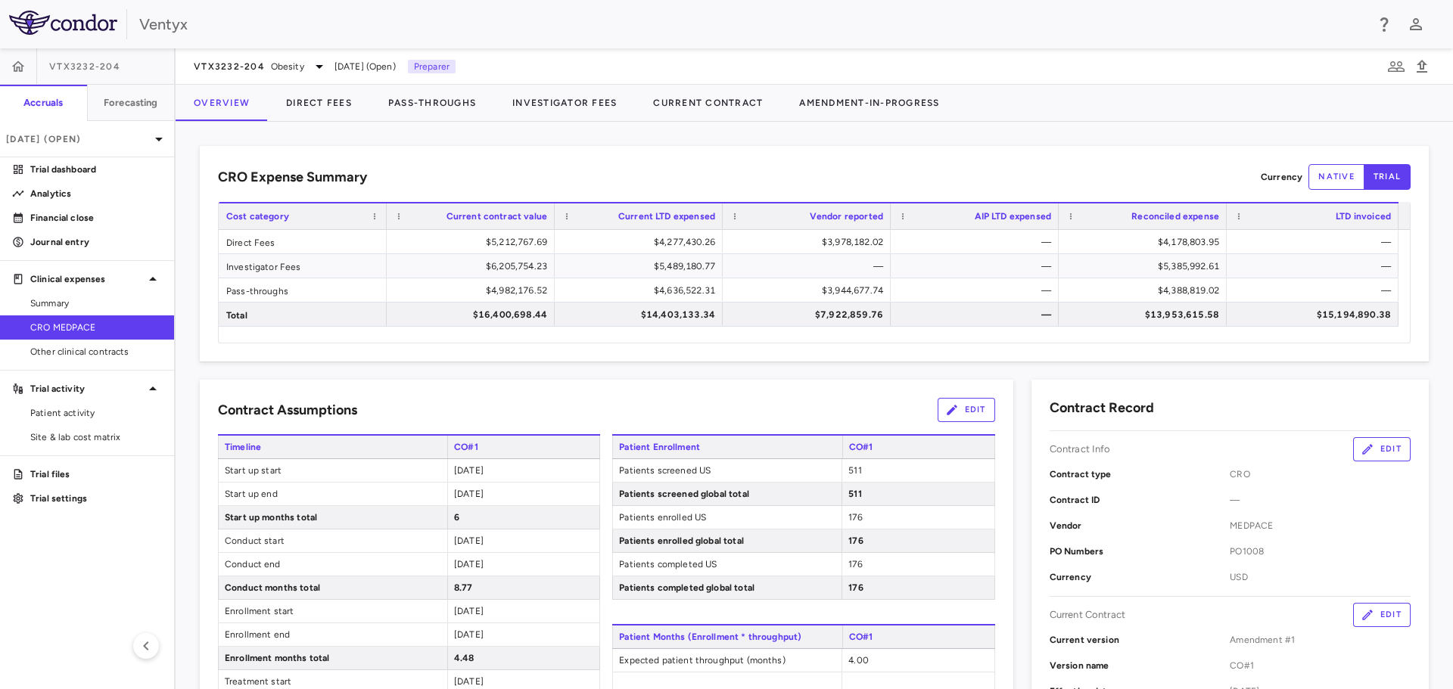
click at [310, 69] on icon at bounding box center [319, 66] width 18 height 18
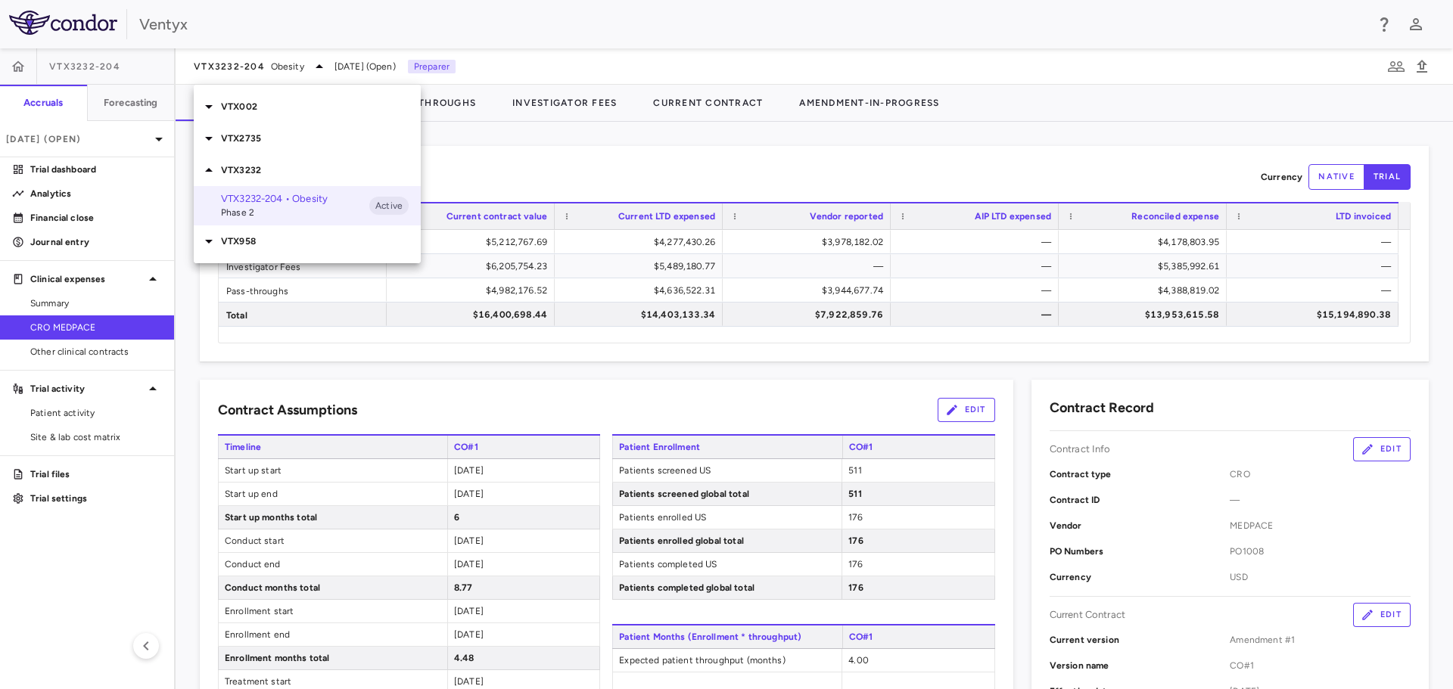
click at [343, 104] on p "VTX002" at bounding box center [321, 107] width 200 height 14
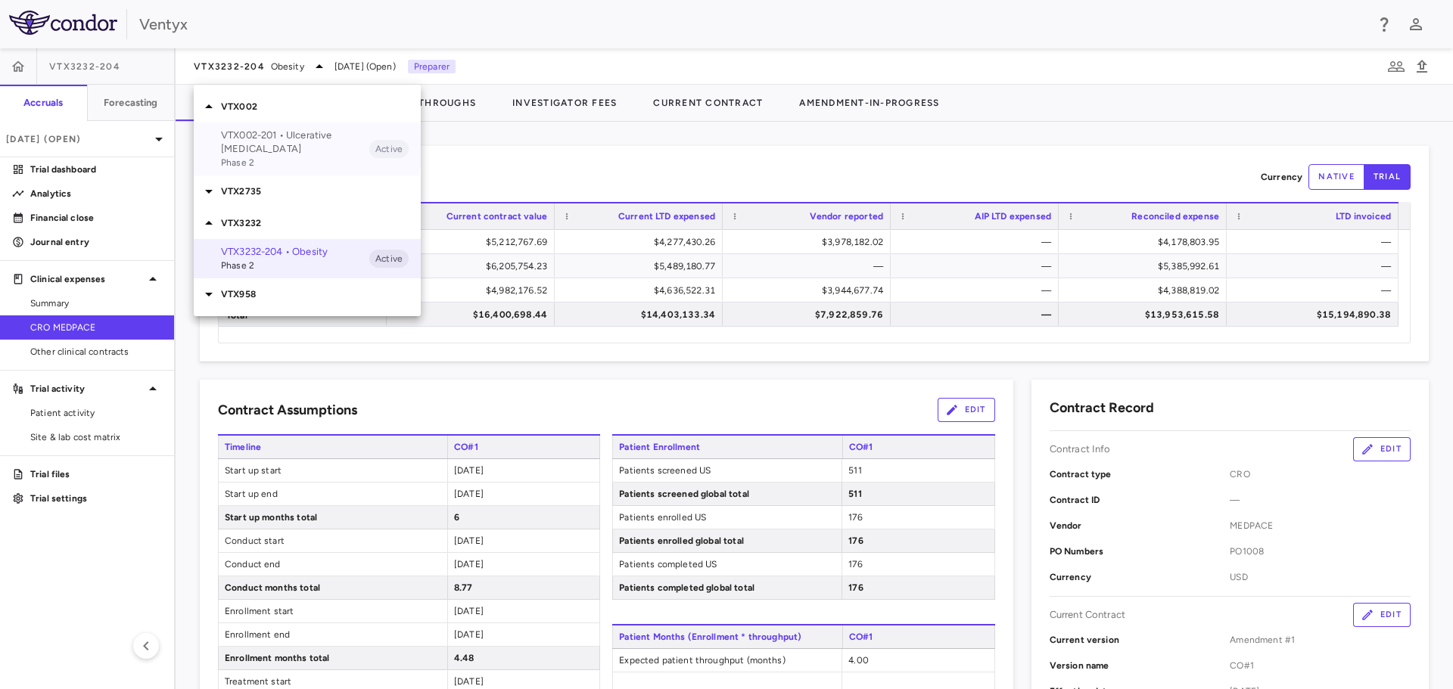
click at [296, 156] on span "Phase 2" at bounding box center [295, 163] width 148 height 14
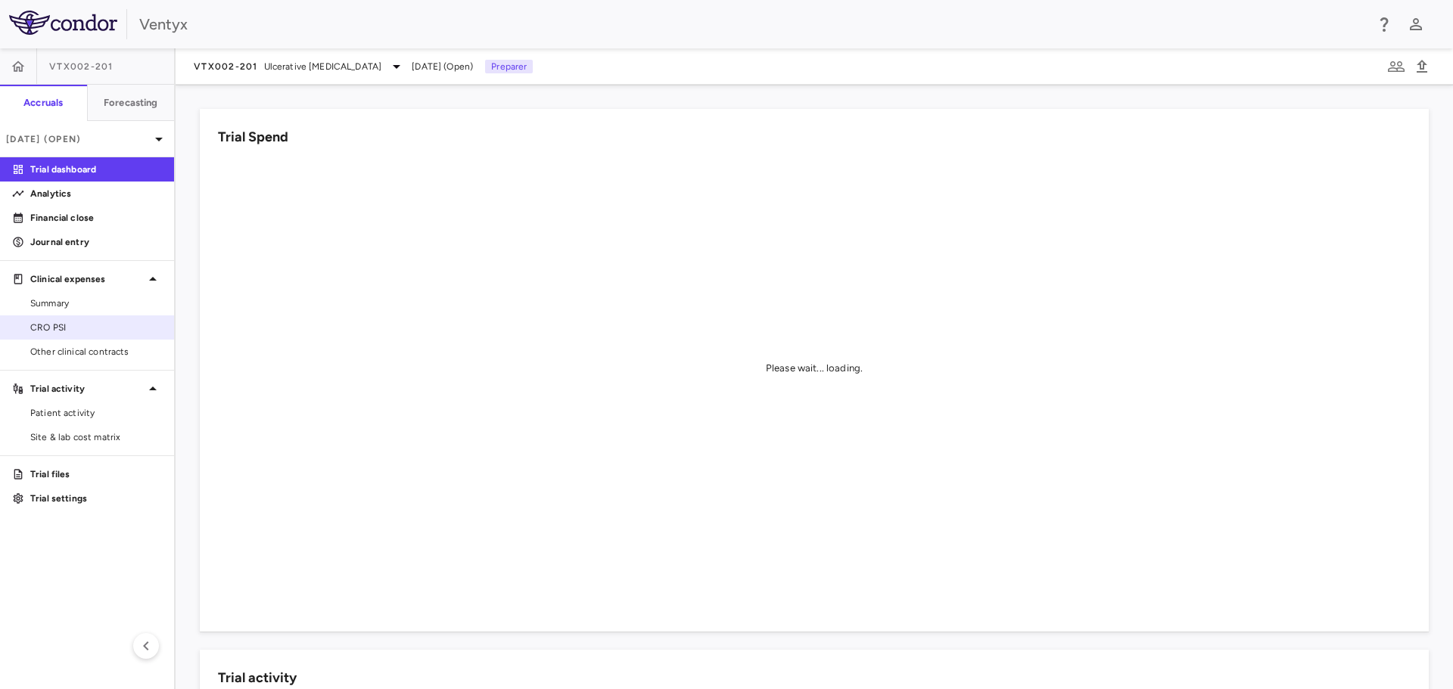
click at [78, 316] on link "CRO PSI" at bounding box center [87, 327] width 174 height 23
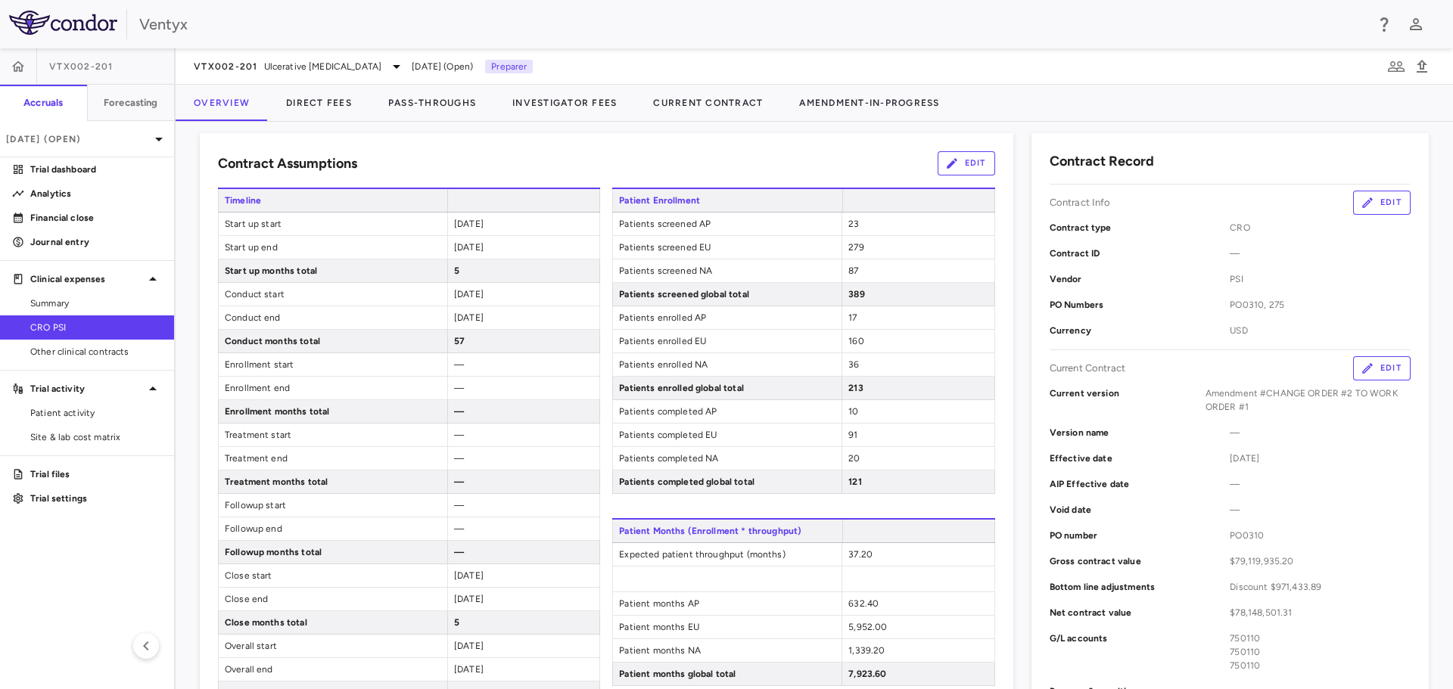
scroll to position [378, 0]
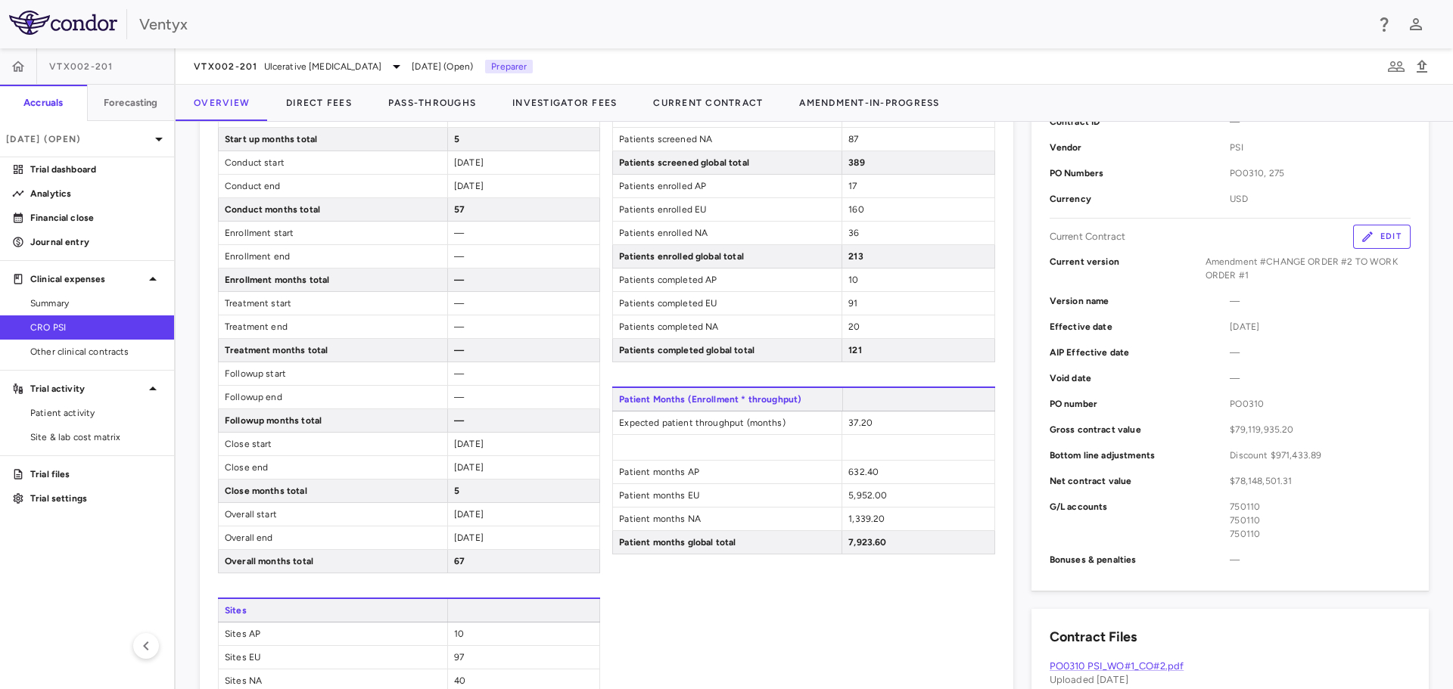
click at [990, 622] on div "Contract Assumptions Edit Timeline Start up start 2021-05-01 Start up end 2021-…" at bounding box center [606, 476] width 813 height 949
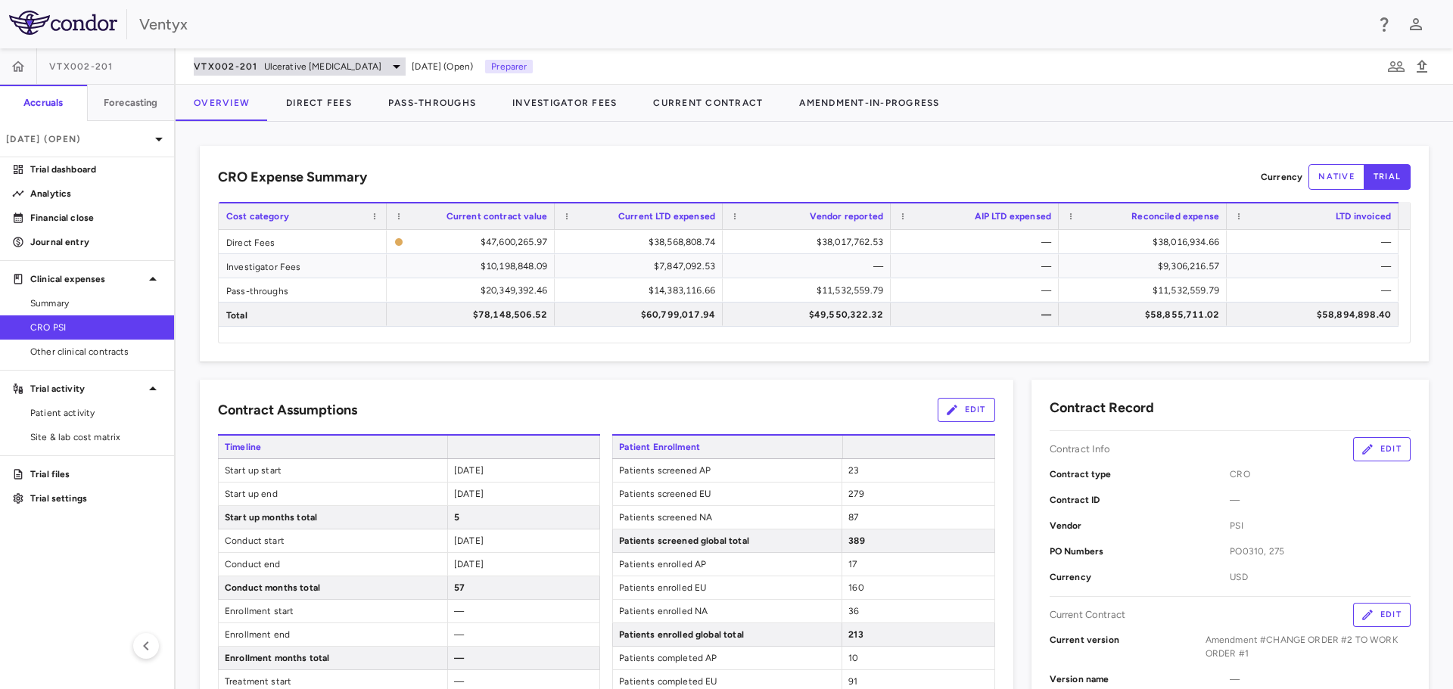
click at [303, 73] on div "VTX002-201 Ulcerative Colitis" at bounding box center [300, 66] width 212 height 18
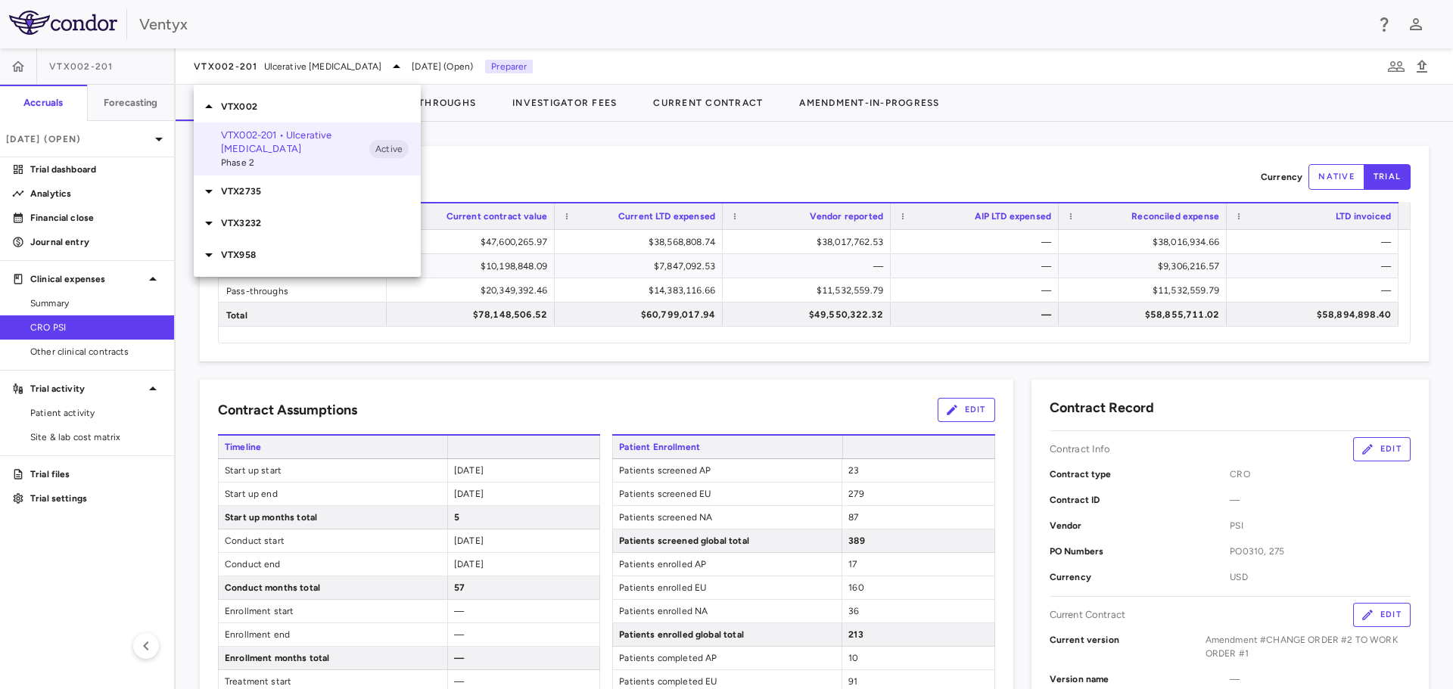
click at [265, 216] on p "VTX3232" at bounding box center [321, 223] width 200 height 14
click at [280, 245] on p "VTX3232-204 • Obesity" at bounding box center [295, 252] width 148 height 14
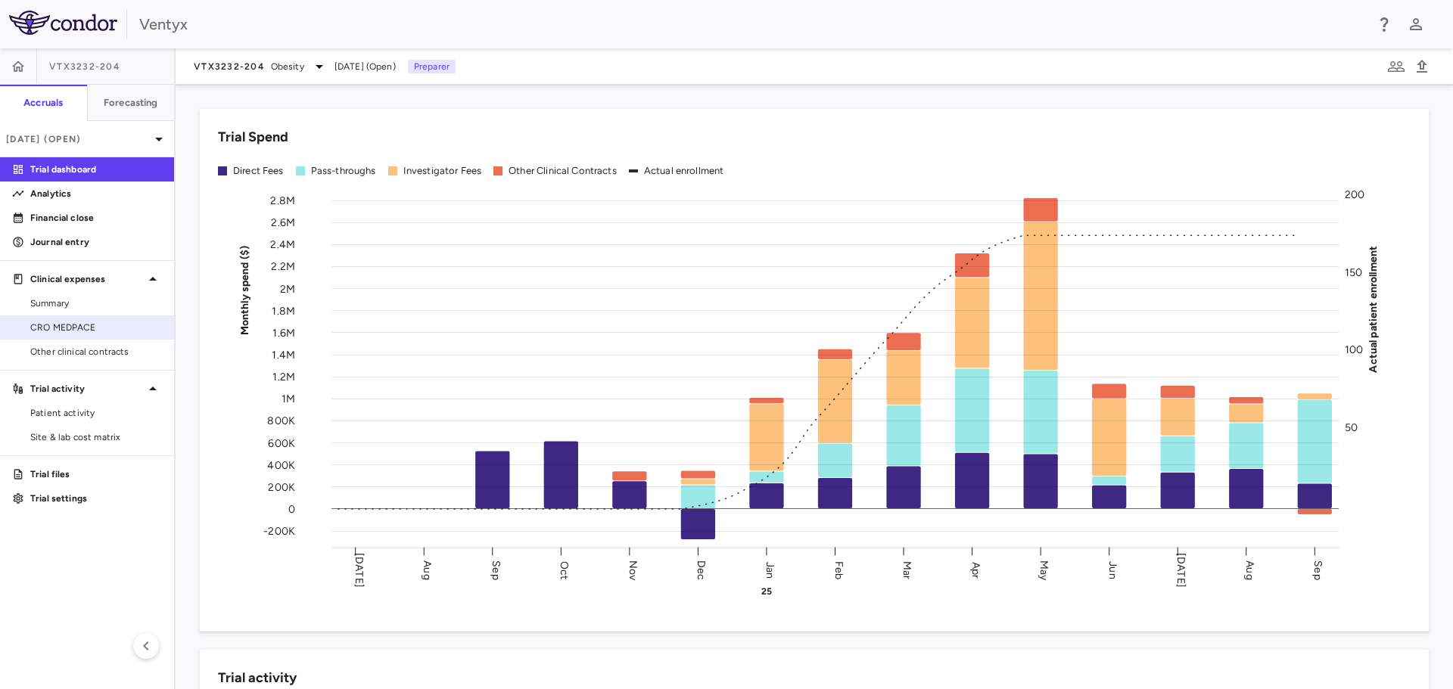
click at [61, 334] on link "CRO MEDPACE" at bounding box center [87, 327] width 174 height 23
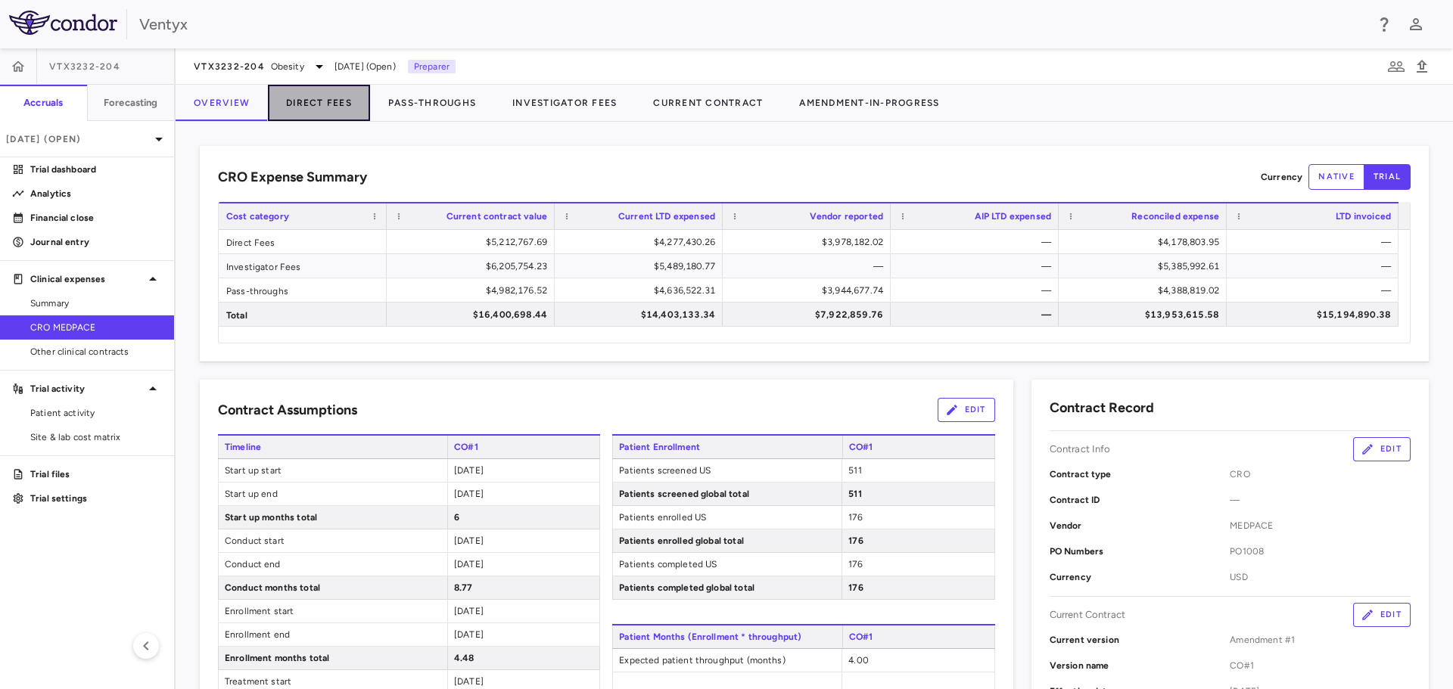
click at [268, 95] on button "Direct Fees" at bounding box center [319, 103] width 102 height 36
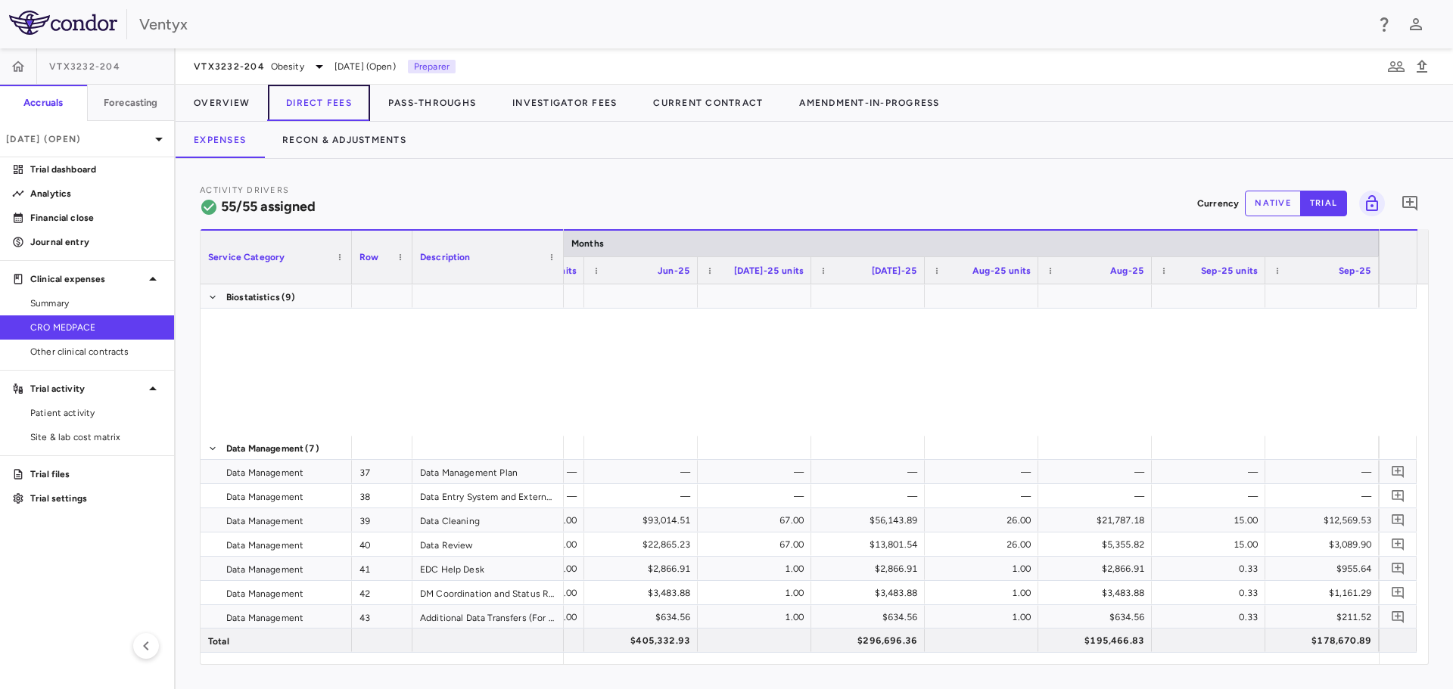
scroll to position [1471, 0]
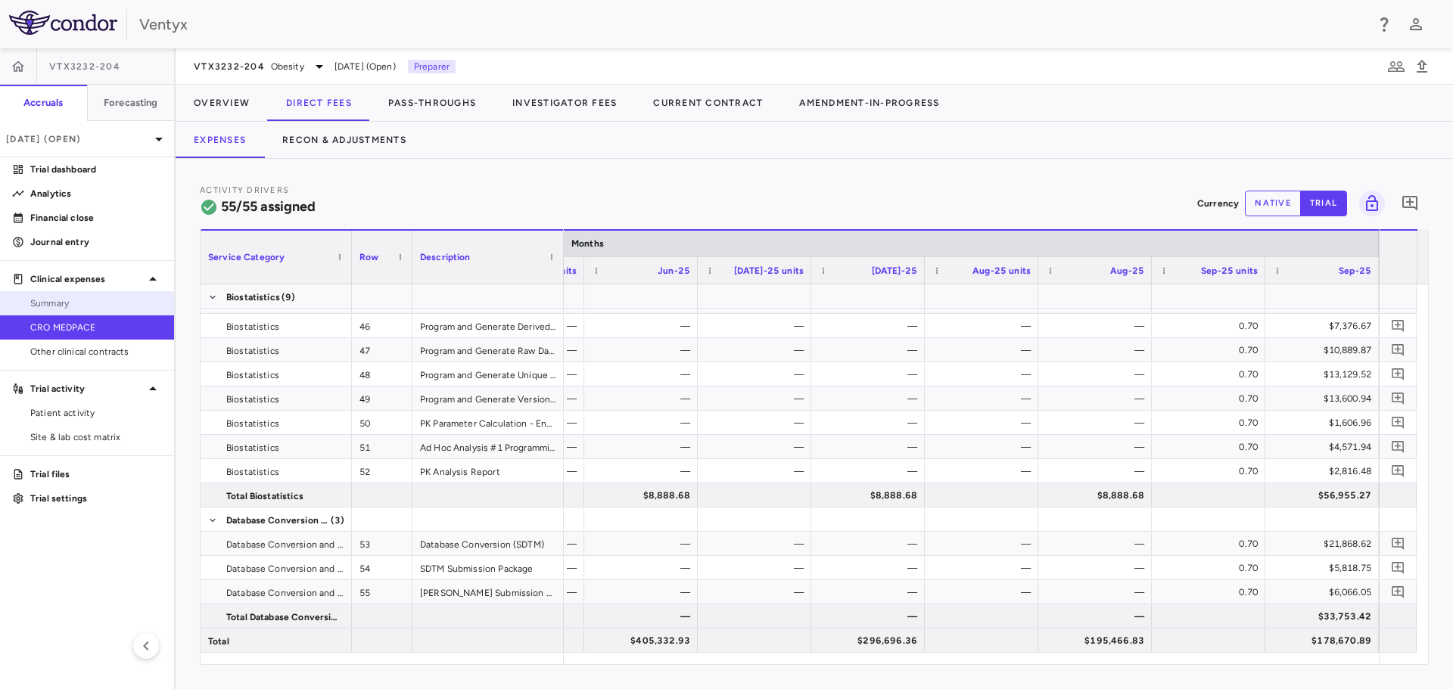
click at [55, 293] on link "Summary" at bounding box center [87, 303] width 174 height 23
